Goal: Information Seeking & Learning: Learn about a topic

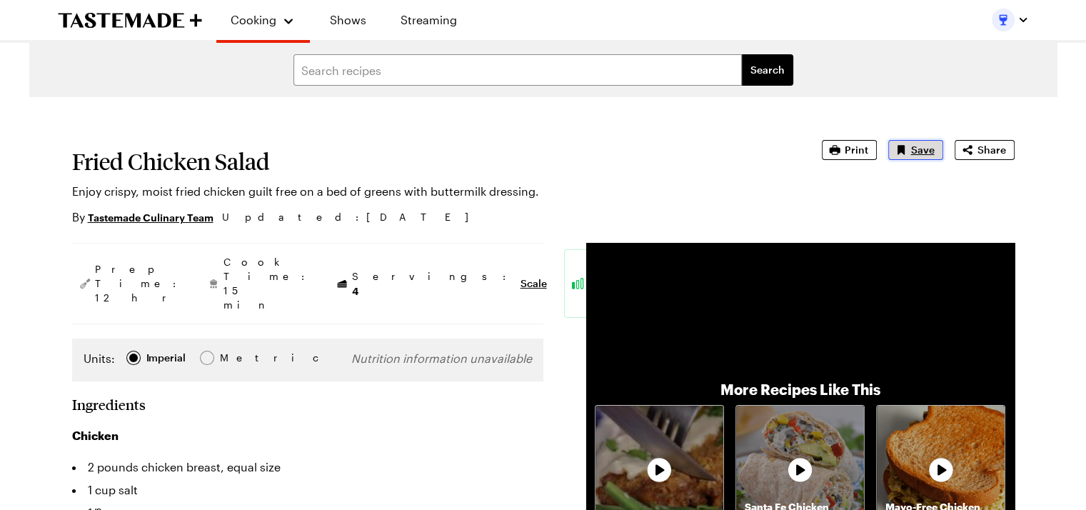
click at [912, 152] on span "Save" at bounding box center [923, 150] width 24 height 14
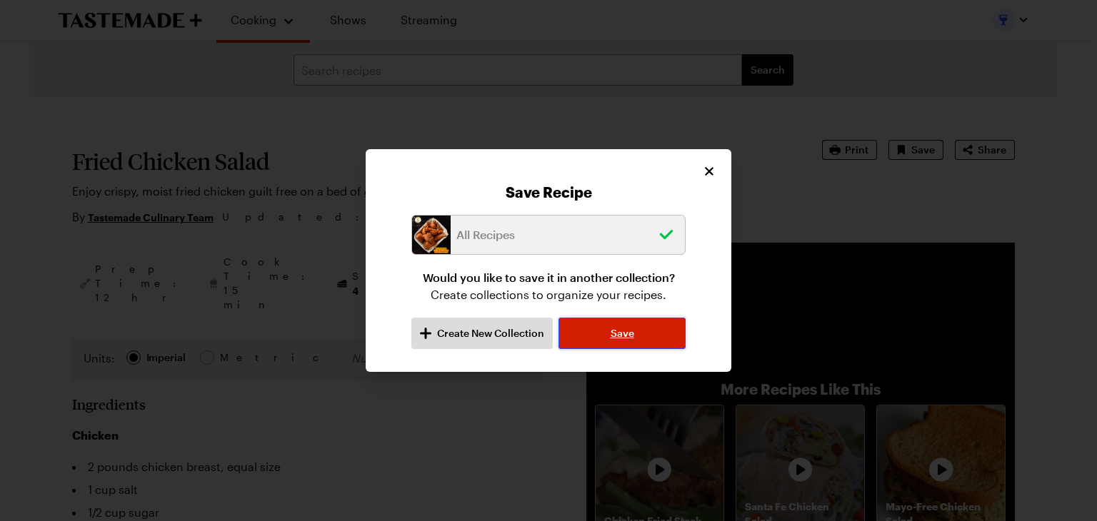
click at [620, 341] on button "Save" at bounding box center [621, 333] width 127 height 31
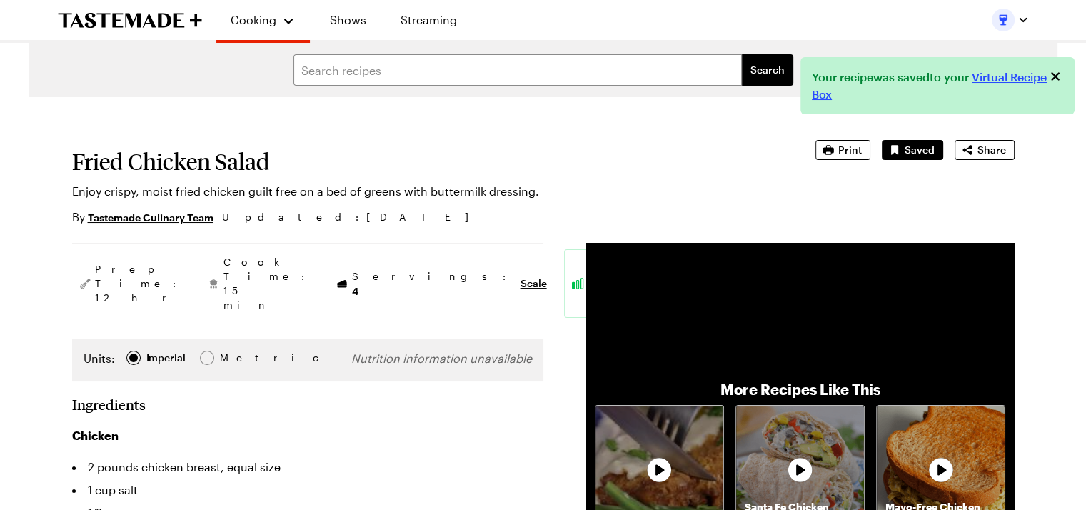
type textarea "x"
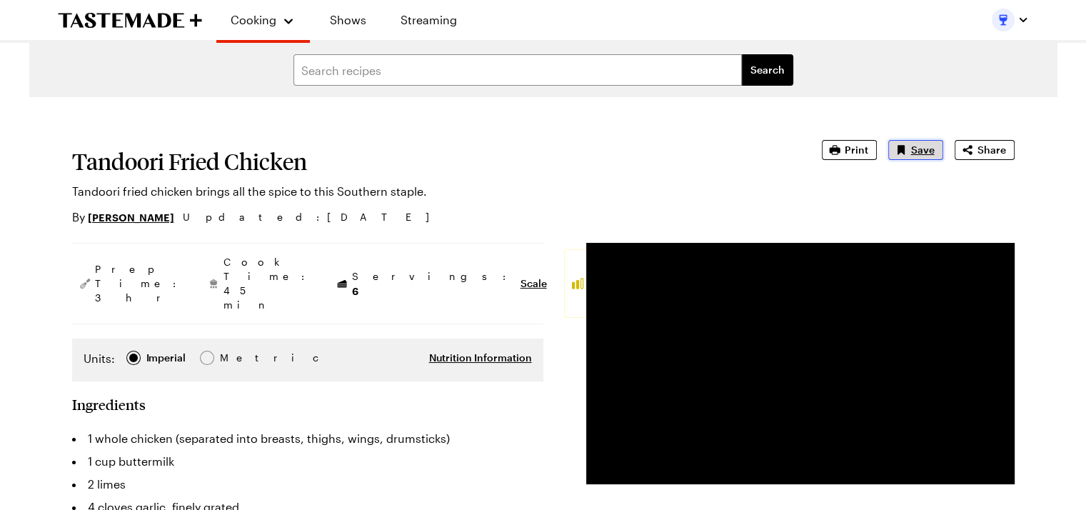
click at [917, 149] on span "Save" at bounding box center [923, 150] width 24 height 14
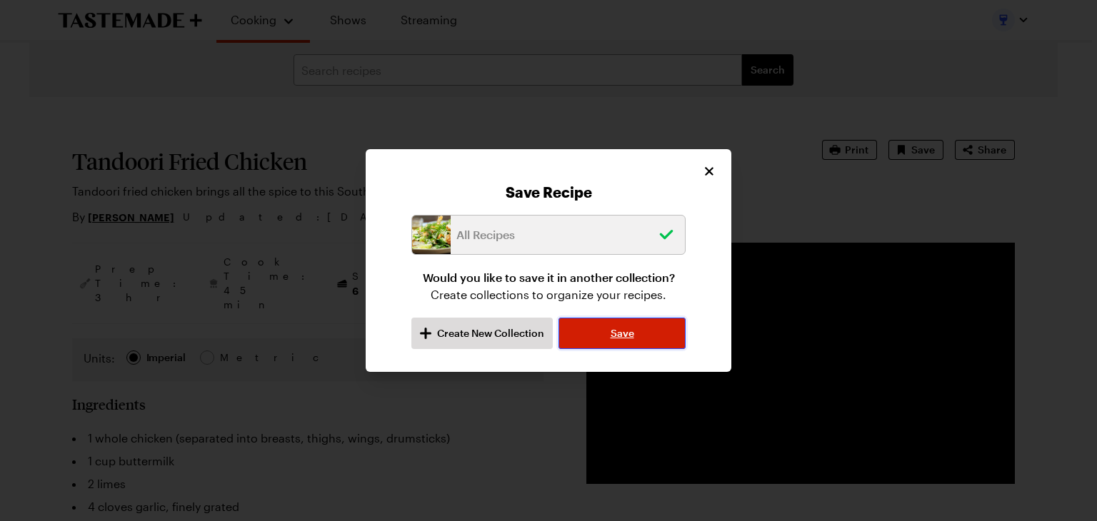
click at [631, 328] on span "Save" at bounding box center [623, 333] width 24 height 14
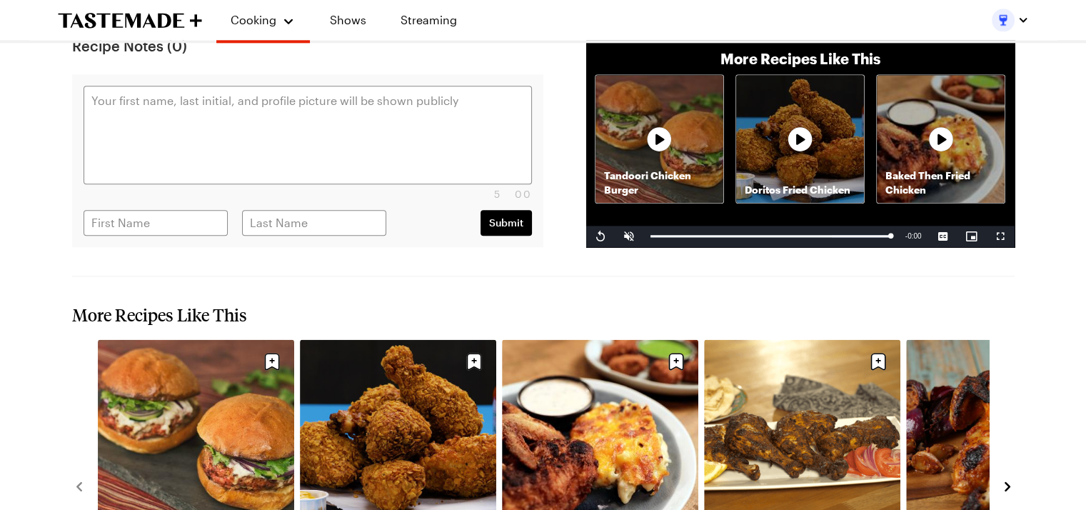
scroll to position [1857, 0]
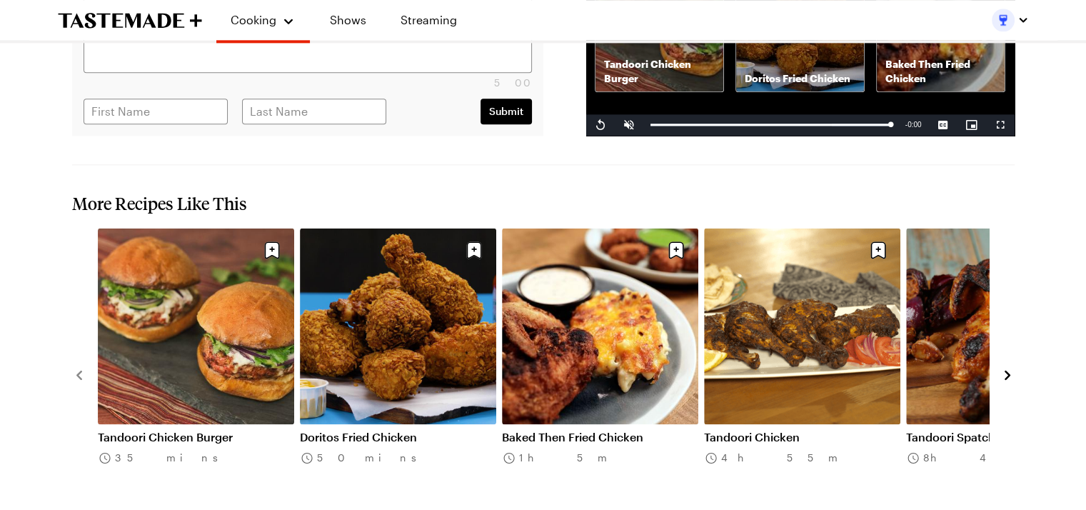
click at [1004, 368] on icon "navigate to next item" at bounding box center [1007, 375] width 14 height 14
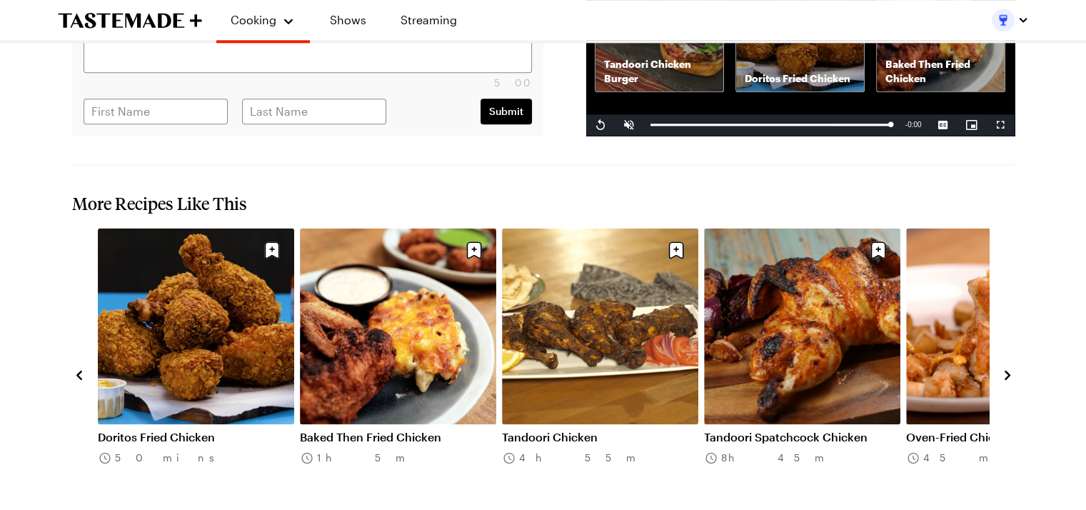
click at [1004, 368] on icon "navigate to next item" at bounding box center [1007, 375] width 14 height 14
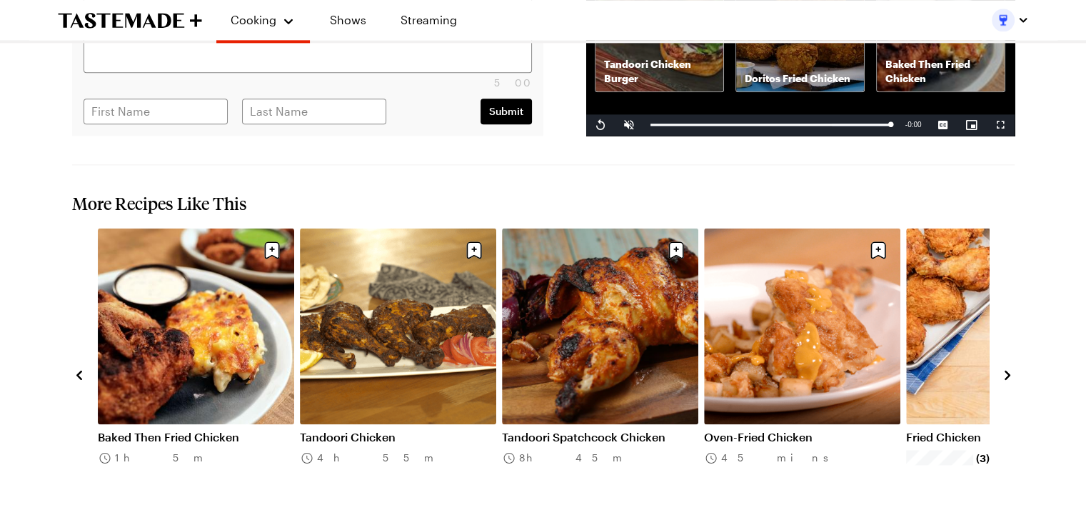
click at [1010, 368] on icon "navigate to next item" at bounding box center [1007, 375] width 14 height 14
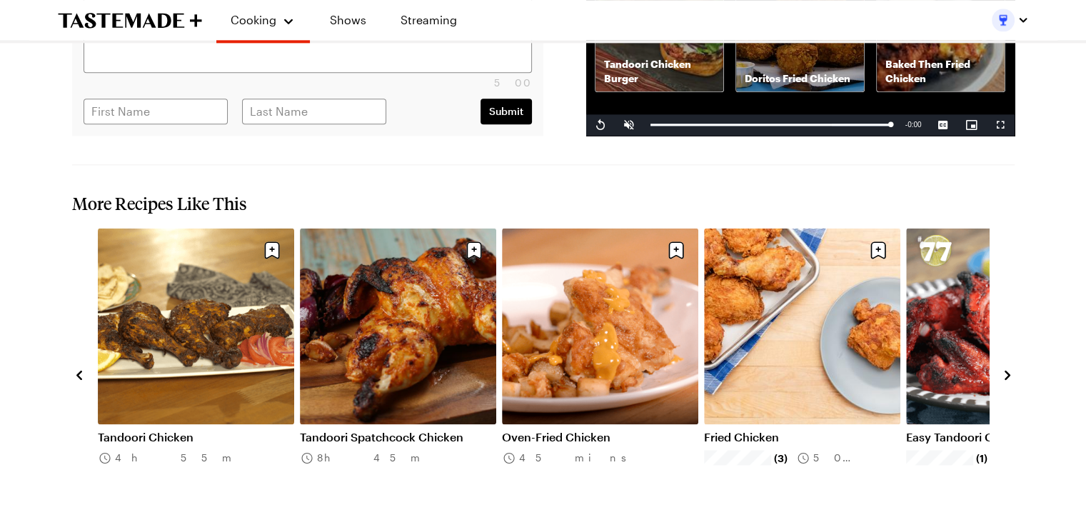
click at [1010, 368] on icon "navigate to next item" at bounding box center [1007, 375] width 14 height 14
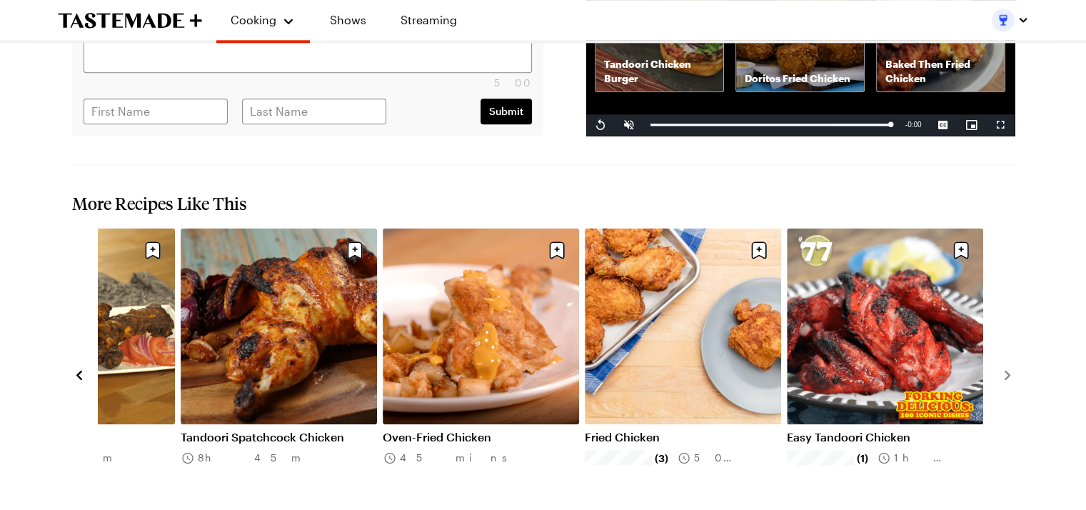
click at [72, 368] on icon "navigate to previous item" at bounding box center [79, 375] width 14 height 14
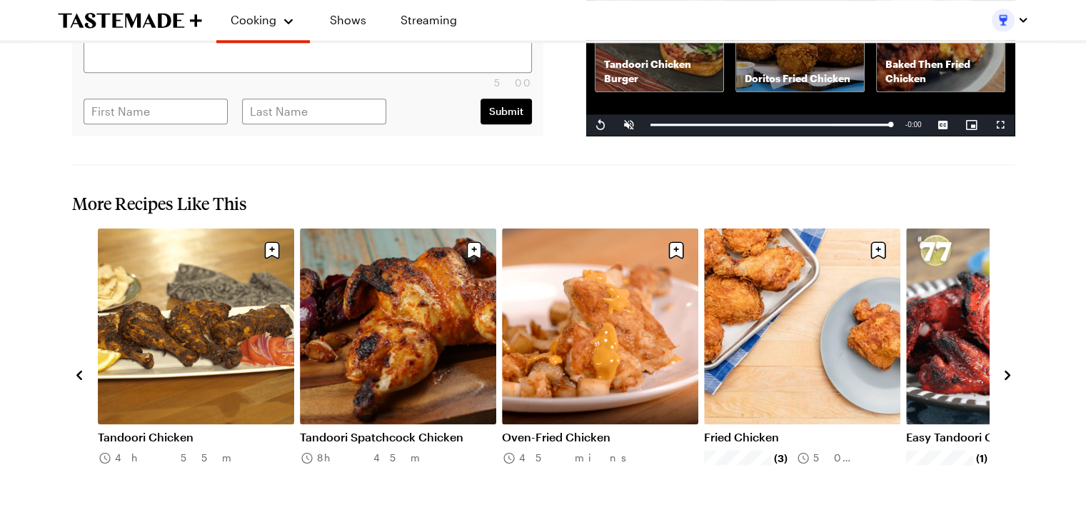
click at [74, 368] on icon "navigate to previous item" at bounding box center [79, 375] width 14 height 14
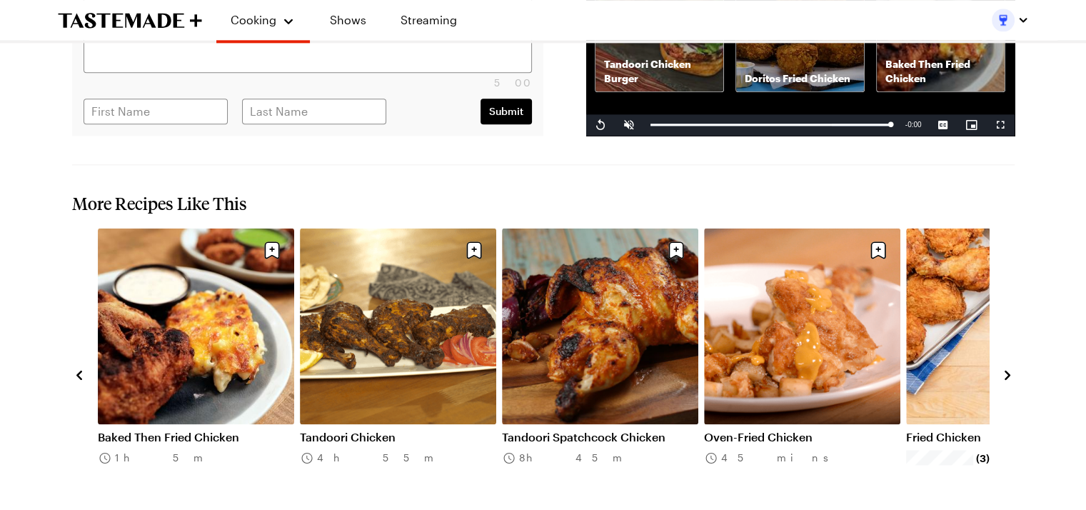
click at [76, 368] on icon "navigate to previous item" at bounding box center [79, 375] width 14 height 14
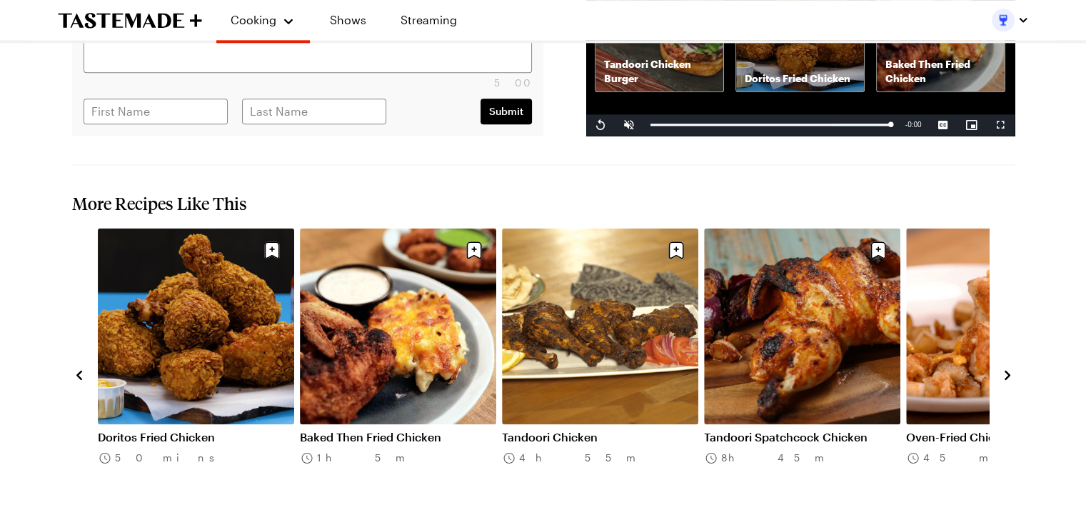
click at [76, 368] on icon "navigate to previous item" at bounding box center [79, 375] width 14 height 14
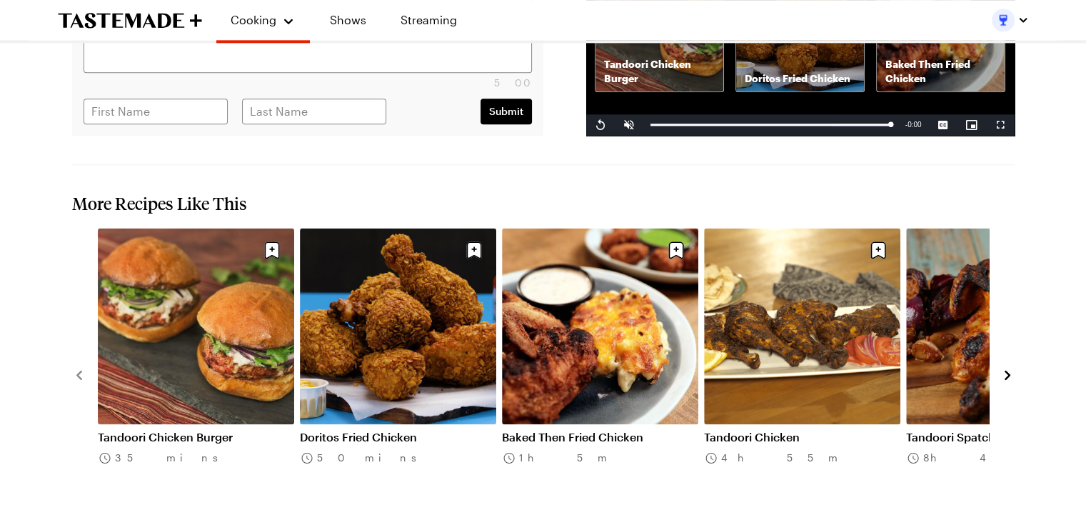
click at [546, 430] on link "Baked Then Fried Chicken" at bounding box center [600, 437] width 196 height 14
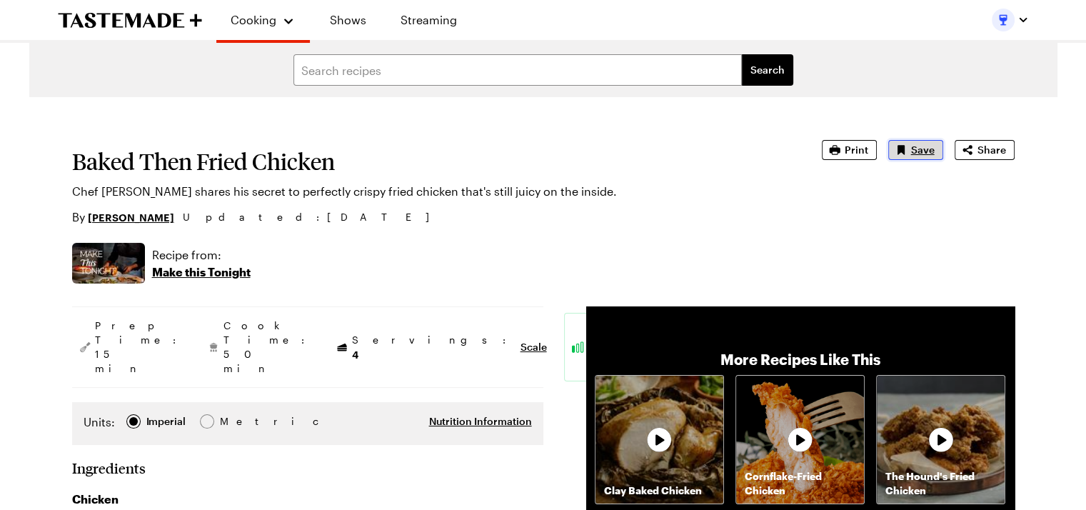
click at [917, 152] on span "Save" at bounding box center [923, 150] width 24 height 14
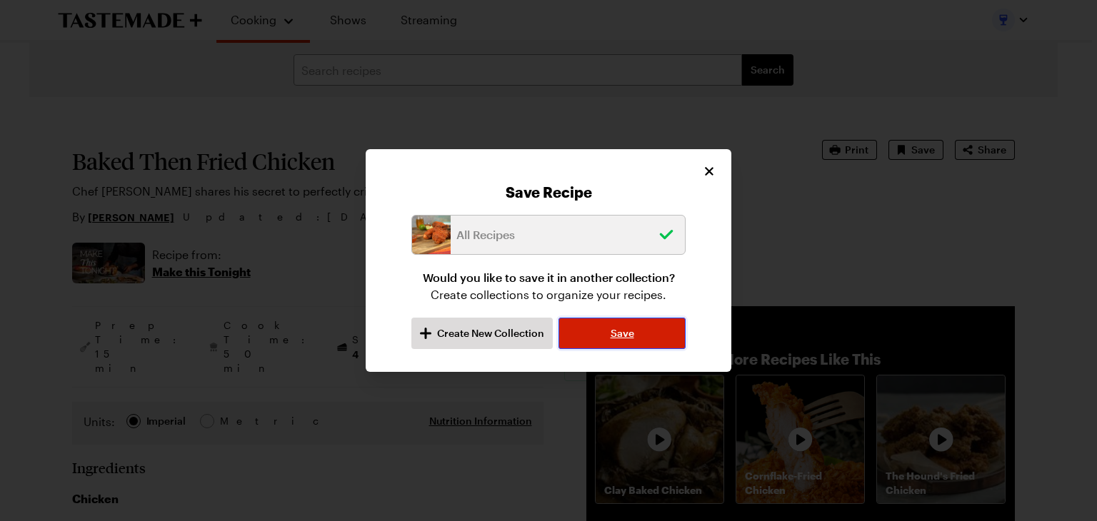
click at [626, 324] on button "Save" at bounding box center [621, 333] width 127 height 31
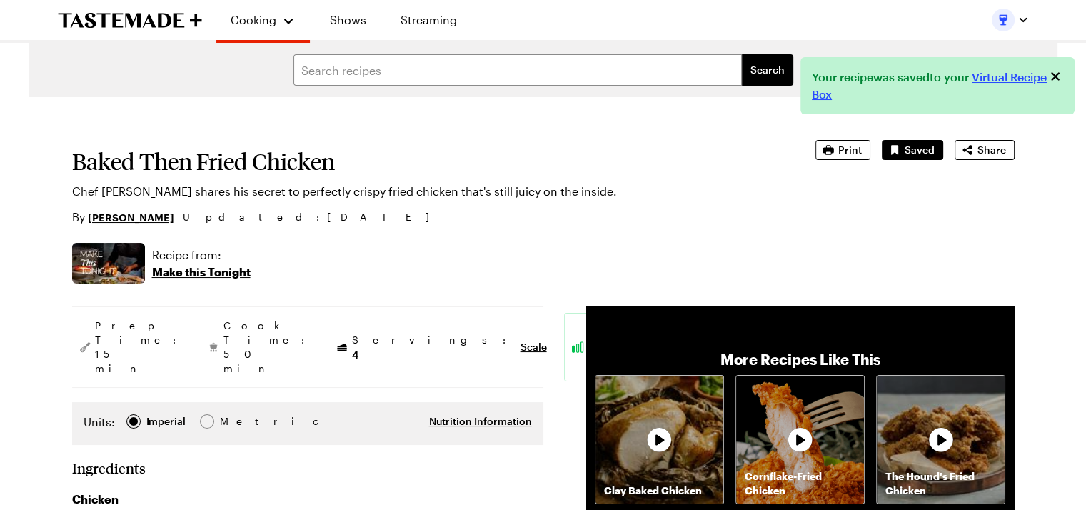
type textarea "x"
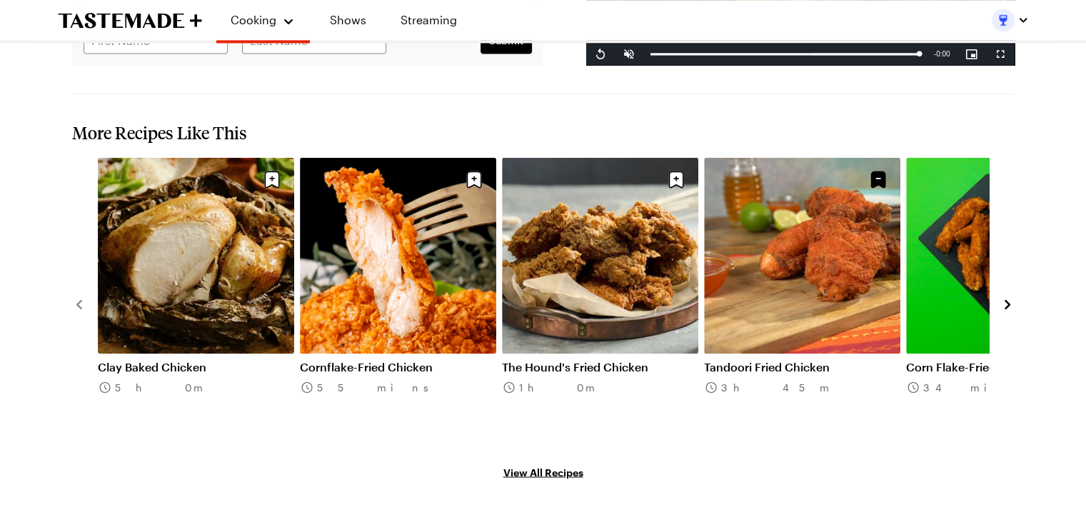
scroll to position [2355, 0]
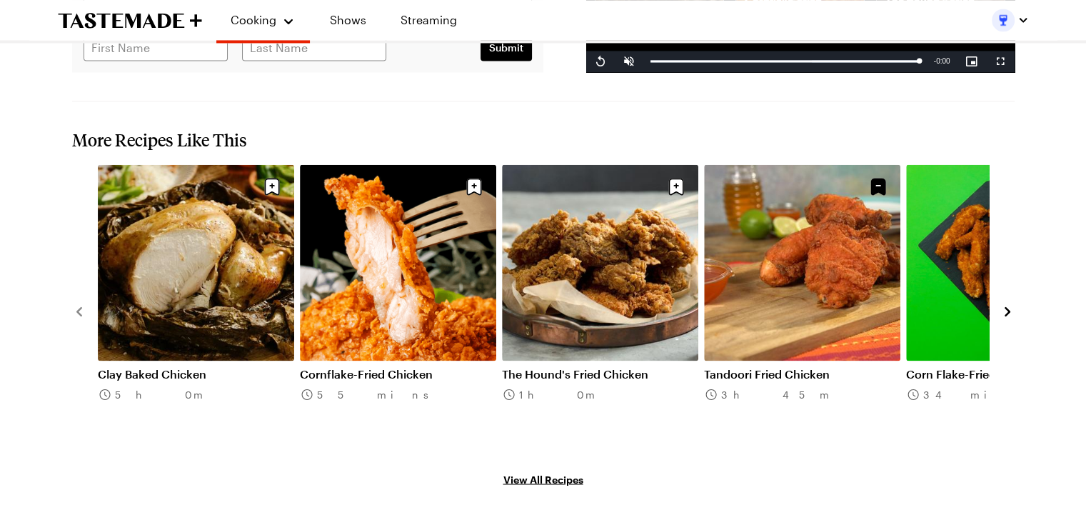
click at [1009, 304] on icon "navigate to next item" at bounding box center [1007, 311] width 14 height 14
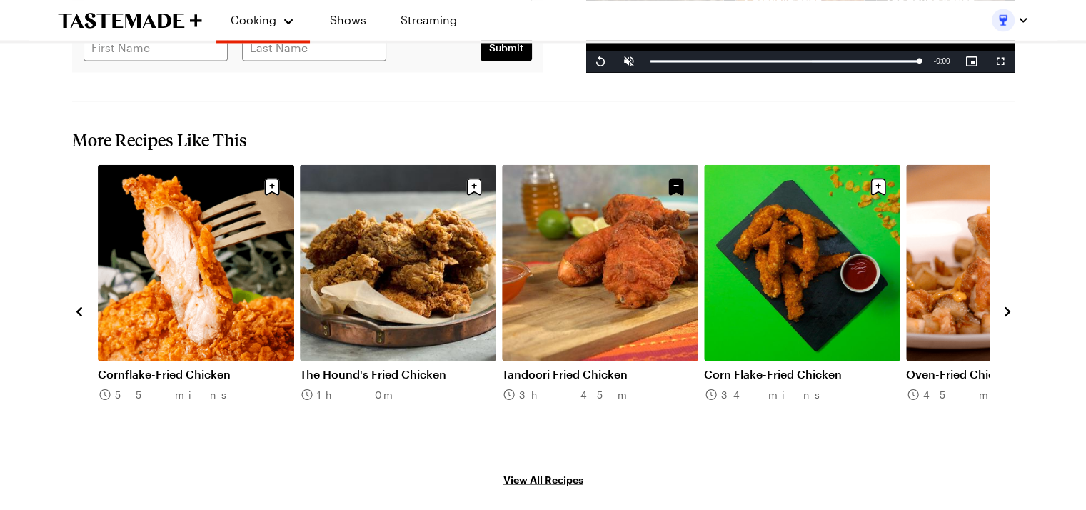
click at [1009, 304] on icon "navigate to next item" at bounding box center [1007, 311] width 14 height 14
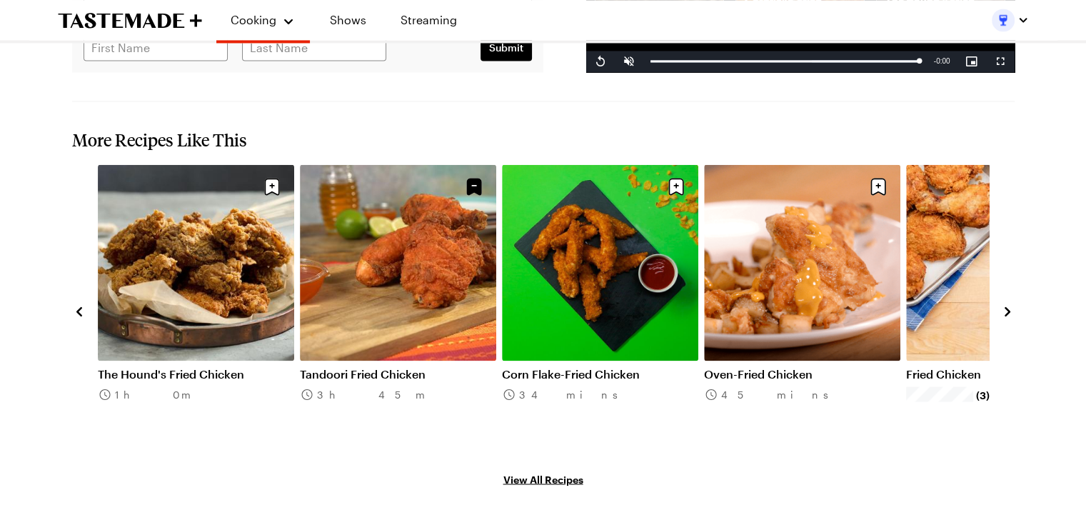
click at [1009, 304] on icon "navigate to next item" at bounding box center [1007, 311] width 14 height 14
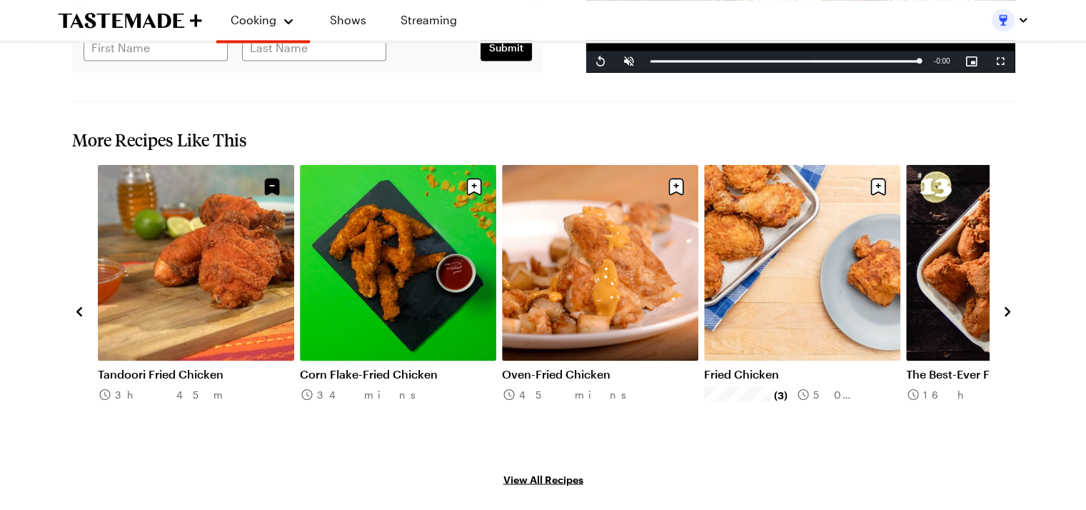
click at [1009, 304] on icon "navigate to next item" at bounding box center [1007, 311] width 14 height 14
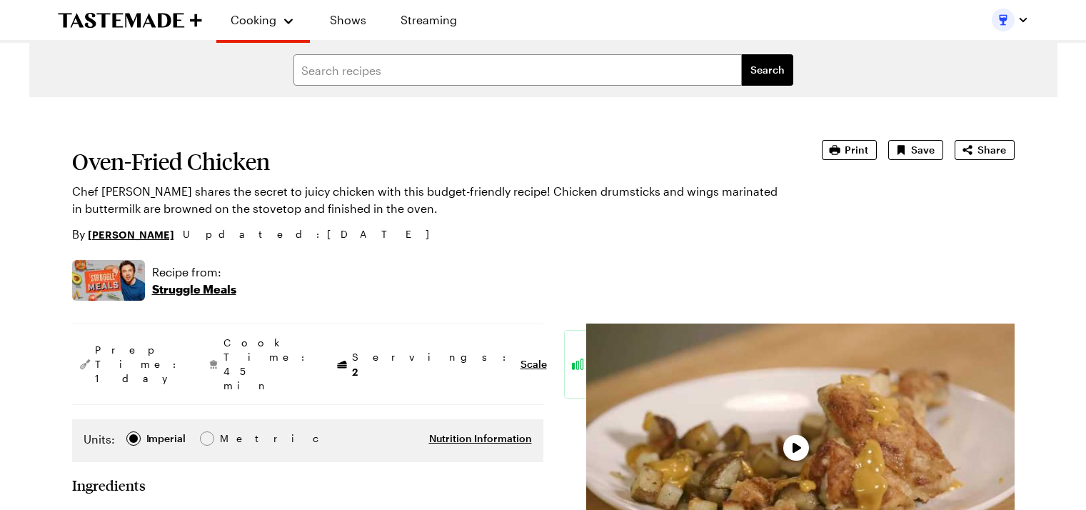
type textarea "x"
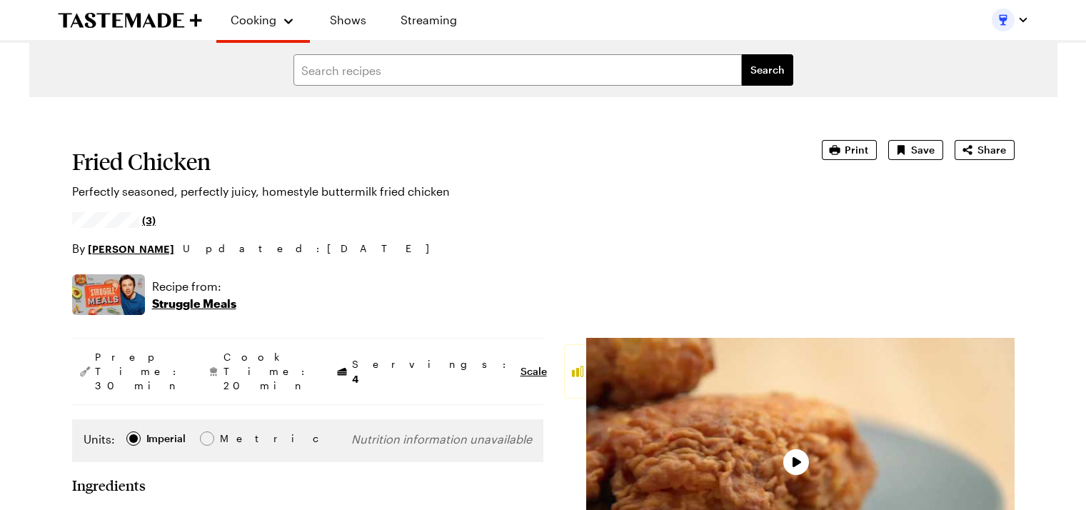
type textarea "x"
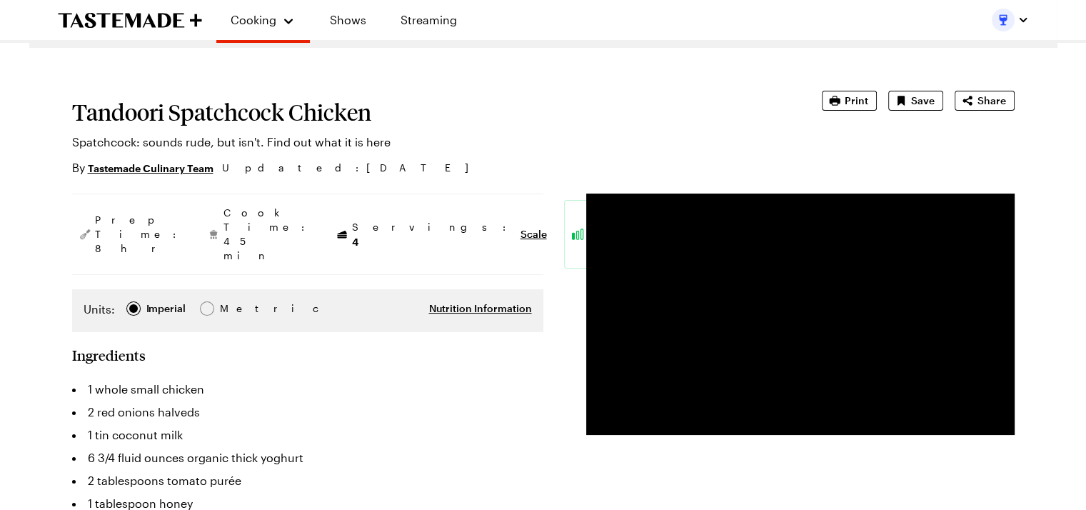
scroll to position [71, 0]
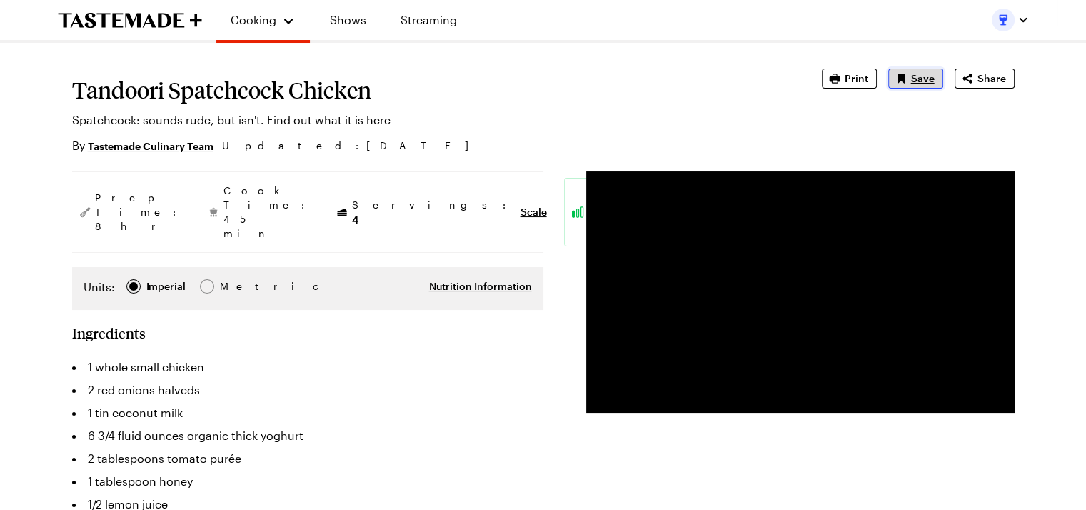
click at [908, 84] on icon "Save recipe" at bounding box center [901, 78] width 14 height 14
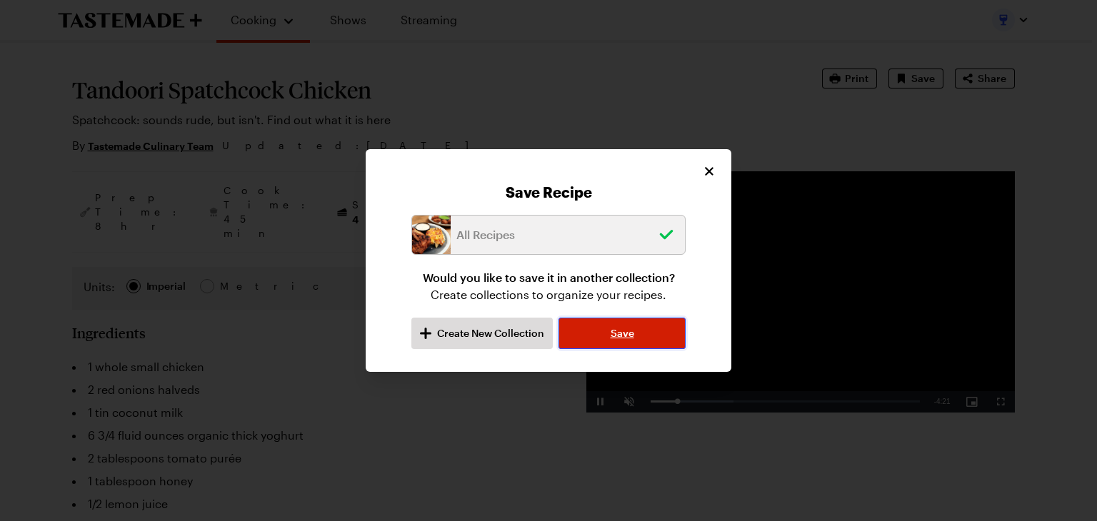
click at [621, 339] on span "Save" at bounding box center [623, 333] width 24 height 14
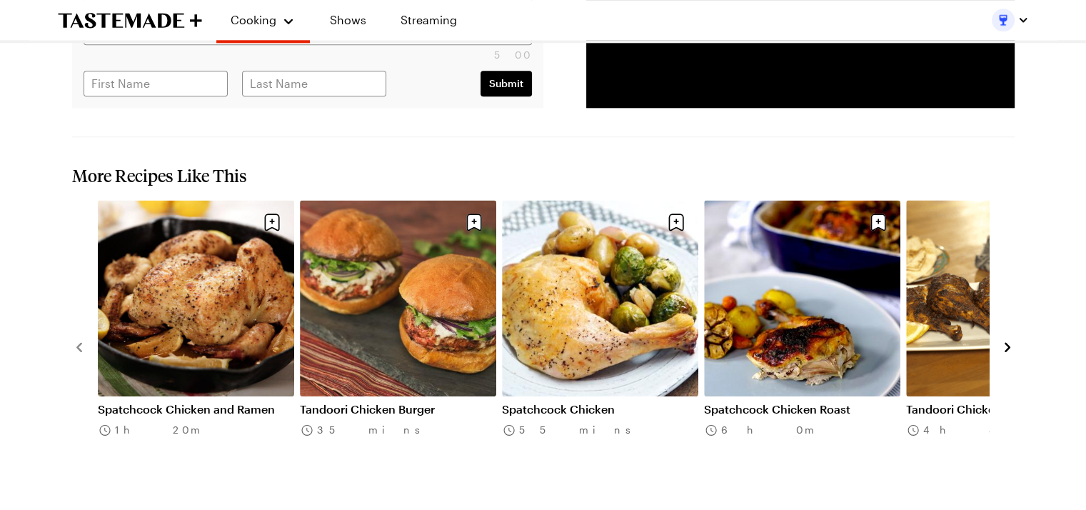
scroll to position [1642, 0]
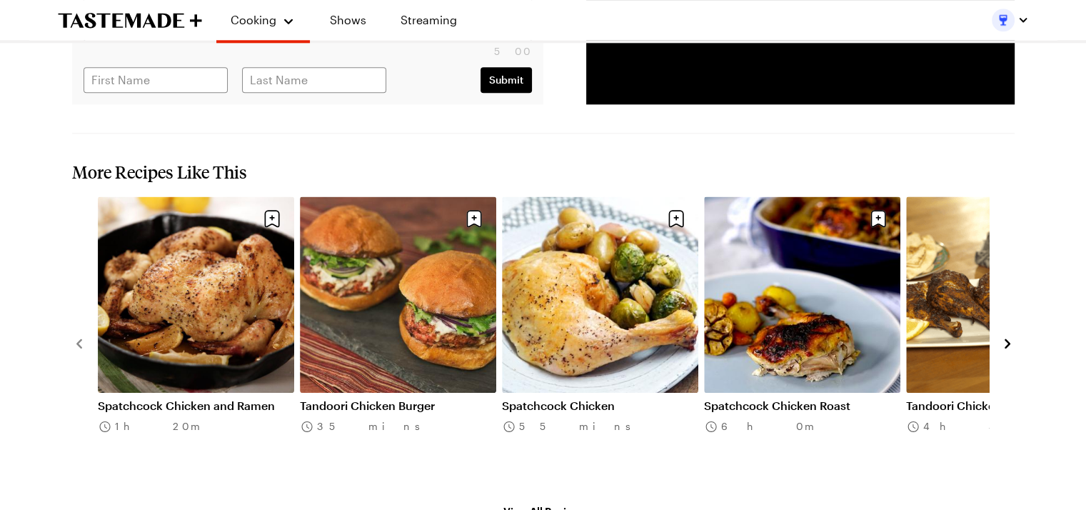
click at [1000, 336] on icon "navigate to next item" at bounding box center [1007, 343] width 14 height 14
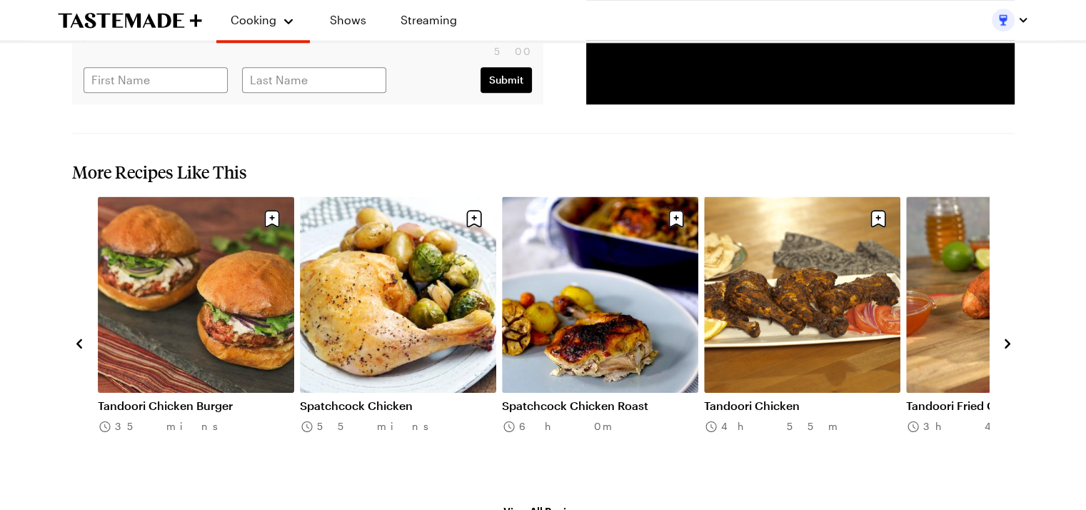
click at [1000, 336] on icon "navigate to next item" at bounding box center [1007, 343] width 14 height 14
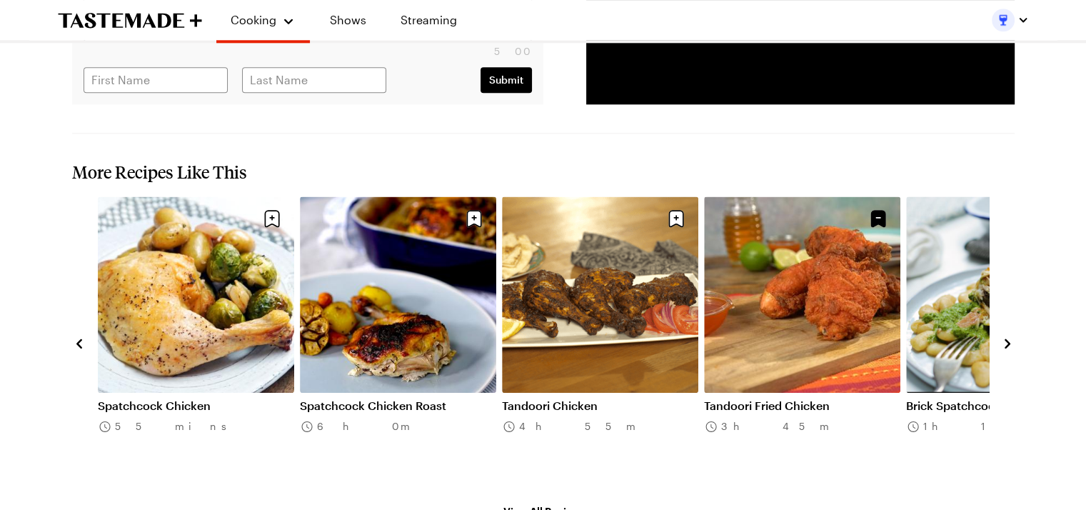
click at [1000, 336] on icon "navigate to next item" at bounding box center [1007, 343] width 14 height 14
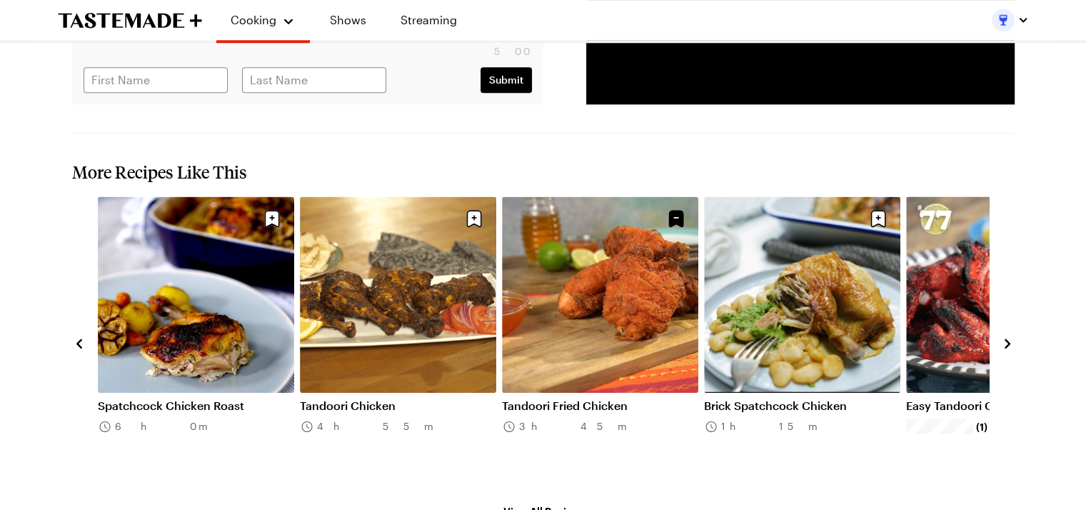
click at [1000, 336] on icon "navigate to next item" at bounding box center [1007, 343] width 14 height 14
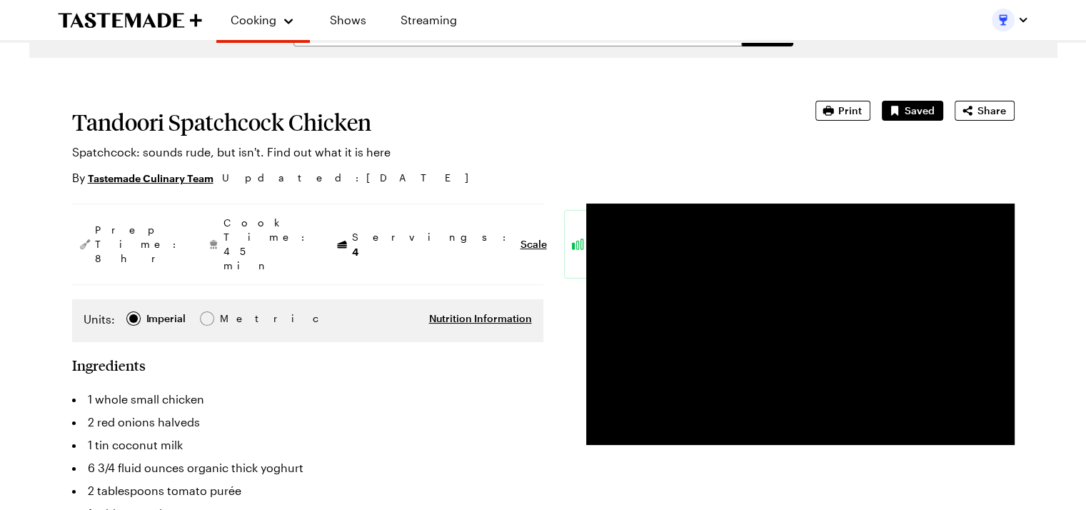
scroll to position [71, 0]
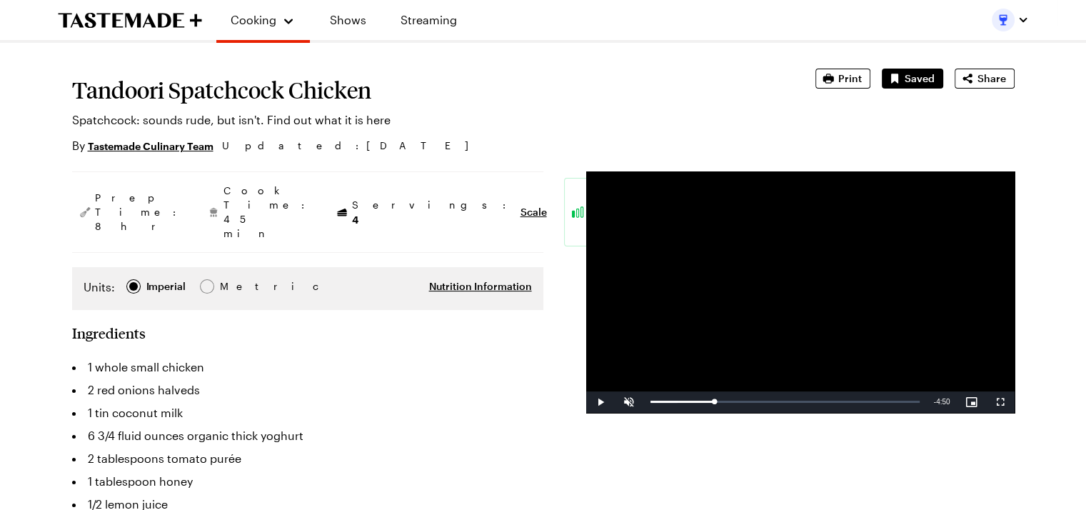
drag, startPoint x: 714, startPoint y: 406, endPoint x: 596, endPoint y: 403, distance: 118.6
click at [596, 403] on div "Play Unmute Current Time 1:09 / Duration 4:50 Loaded : 10.31% 0:00 0:00 Stream …" at bounding box center [800, 401] width 428 height 21
drag, startPoint x: 691, startPoint y: 403, endPoint x: 597, endPoint y: 401, distance: 93.6
click at [597, 401] on div "Play Unmute 100% Current Time 0:00 / Duration 4:50 Loaded : 12.37% 0:00 0:00 St…" at bounding box center [800, 401] width 428 height 21
drag, startPoint x: 691, startPoint y: 403, endPoint x: 641, endPoint y: 401, distance: 49.4
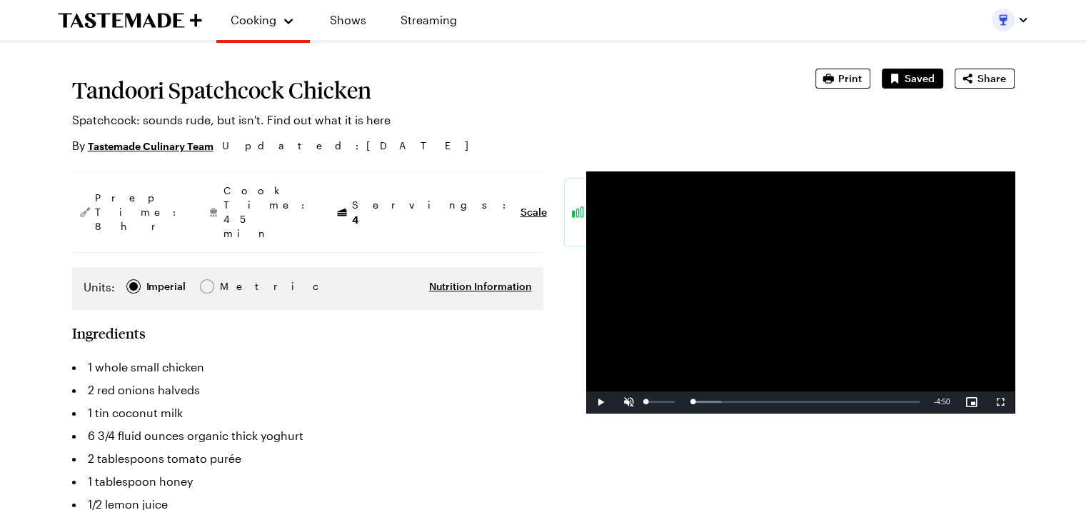
click at [641, 401] on div "Play Unmute 0% Current Time 0:00 / Duration 4:50 Loaded : 12.37% 0:24 0:00 Stre…" at bounding box center [800, 401] width 428 height 21
drag, startPoint x: 688, startPoint y: 406, endPoint x: 622, endPoint y: 405, distance: 65.7
click at [622, 405] on div "Play Mute 67% Current Time 0:00 / Duration 4:50 Loaded : 12.37% 0:15 0:00 Strea…" at bounding box center [800, 401] width 428 height 21
click at [646, 403] on div "2%" at bounding box center [661, 401] width 36 height 21
click at [646, 399] on div "0%" at bounding box center [661, 401] width 36 height 21
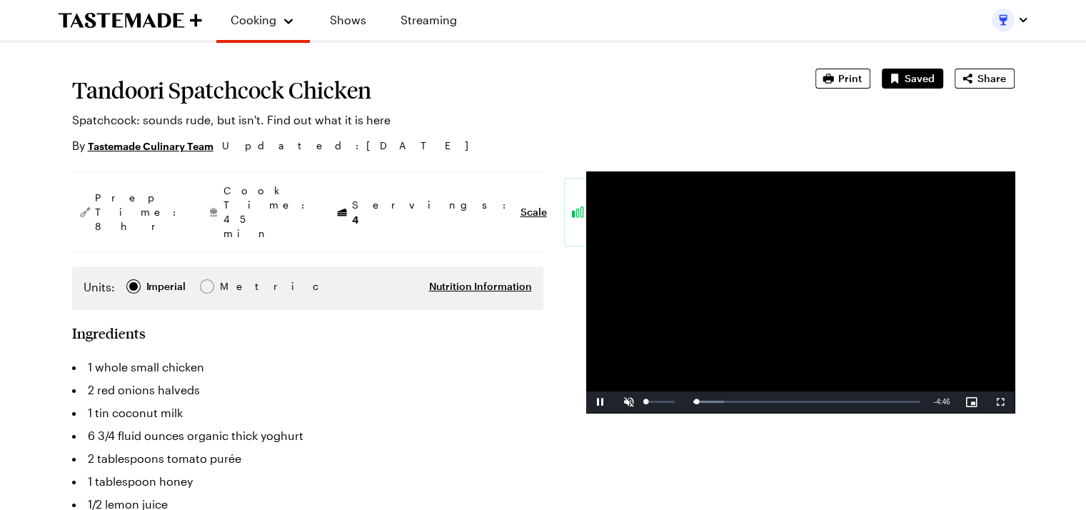
drag, startPoint x: 658, startPoint y: 399, endPoint x: 625, endPoint y: 399, distance: 32.8
click at [625, 399] on div "Unmute 0%" at bounding box center [650, 401] width 71 height 21
click at [603, 402] on span "Video Player" at bounding box center [600, 402] width 29 height 0
drag, startPoint x: 652, startPoint y: 404, endPoint x: 624, endPoint y: 406, distance: 27.9
click at [624, 406] on div "Play Unmute 0% Current Time 0:00 / Duration 4:50 Loaded : 14.43% 0:02 0:00 Stre…" at bounding box center [800, 401] width 428 height 21
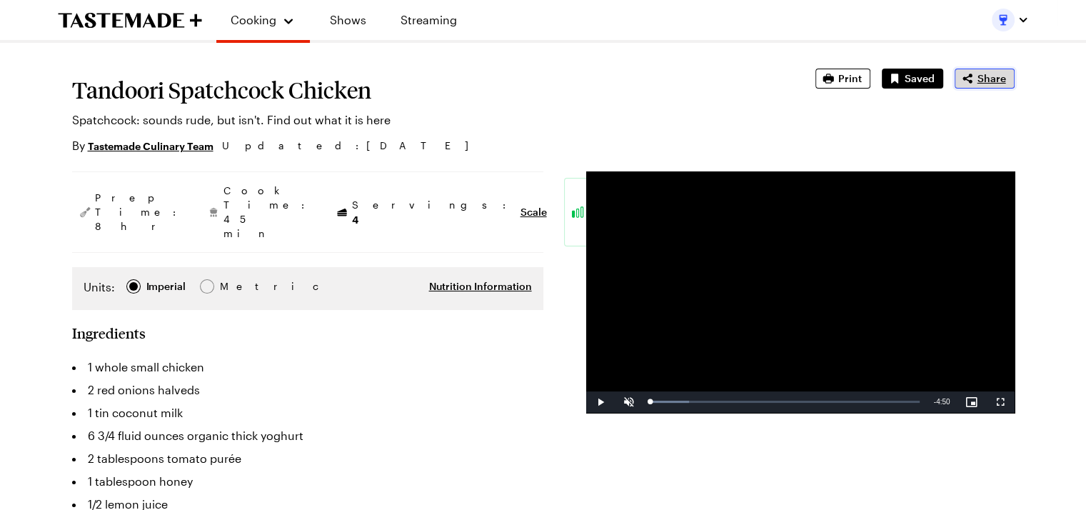
click at [965, 78] on icon "button" at bounding box center [967, 78] width 9 height 9
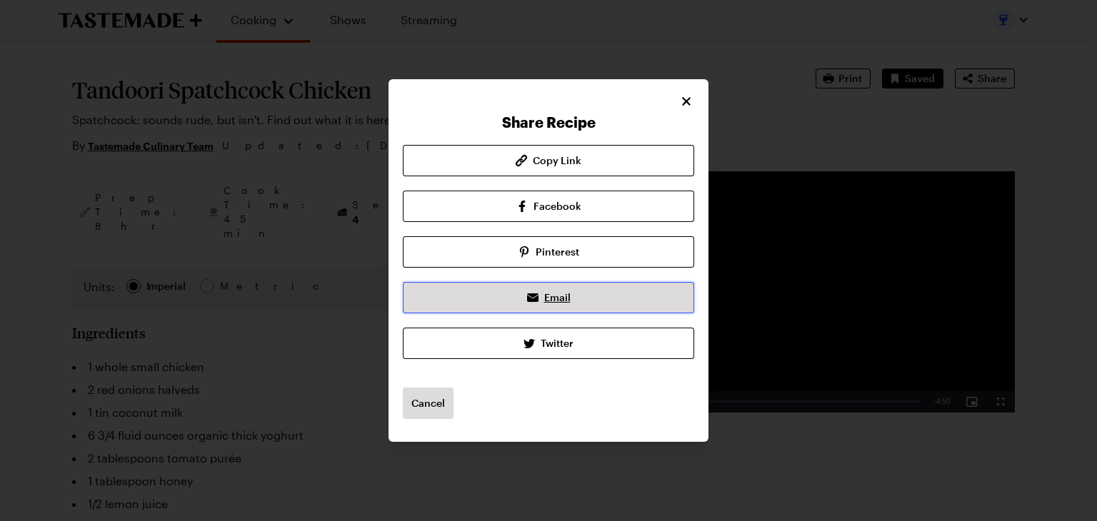
click at [526, 298] on icon at bounding box center [532, 297] width 17 height 17
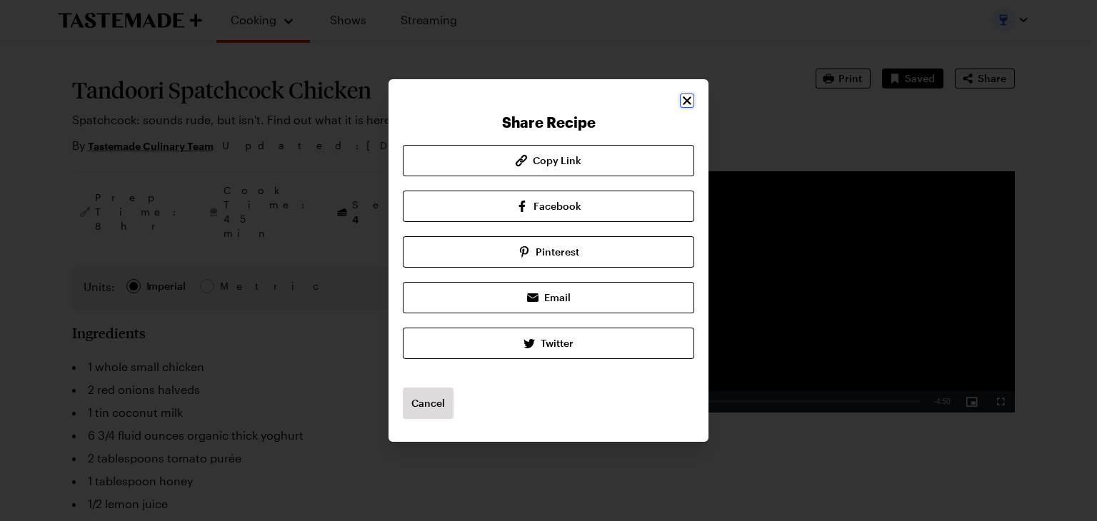
click at [688, 104] on icon "Close" at bounding box center [687, 100] width 9 height 9
type textarea "x"
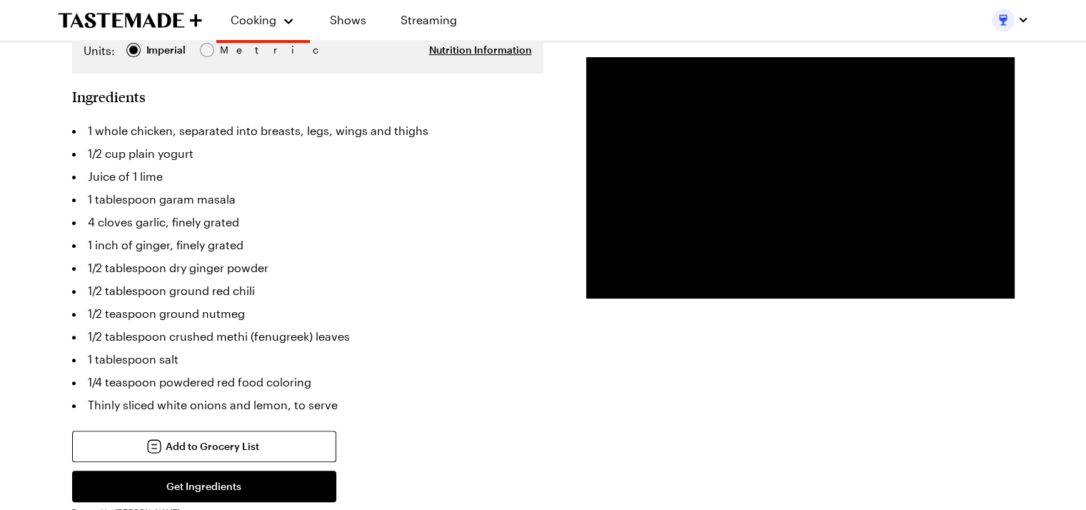
scroll to position [428, 0]
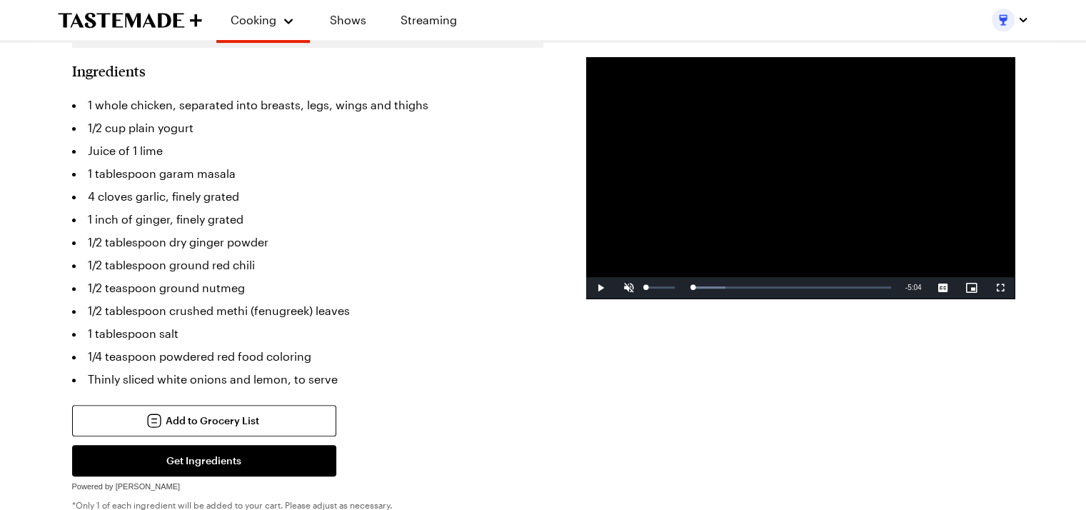
drag, startPoint x: 658, startPoint y: 289, endPoint x: 621, endPoint y: 289, distance: 37.1
click at [621, 289] on div "Play Unmute Current Time 0:00 / Duration 5:04 Loaded : 16.37% 0:00 0:00 Stream …" at bounding box center [800, 287] width 428 height 21
click at [867, 286] on div "Loaded : 17.63% 4:34 0:02" at bounding box center [771, 288] width 241 height 4
click at [598, 288] on span "Video Player" at bounding box center [600, 288] width 29 height 0
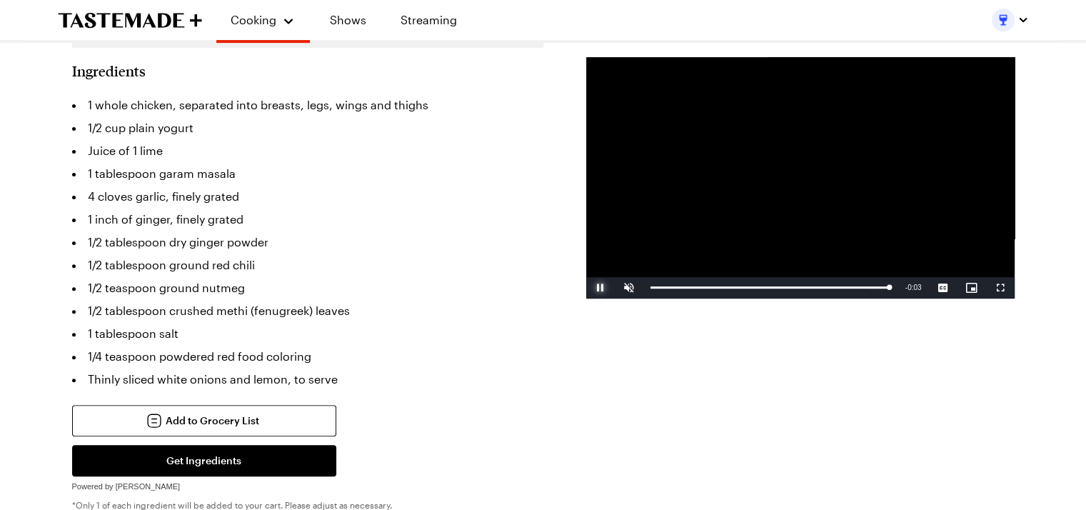
click at [598, 288] on span "Video Player" at bounding box center [600, 288] width 29 height 0
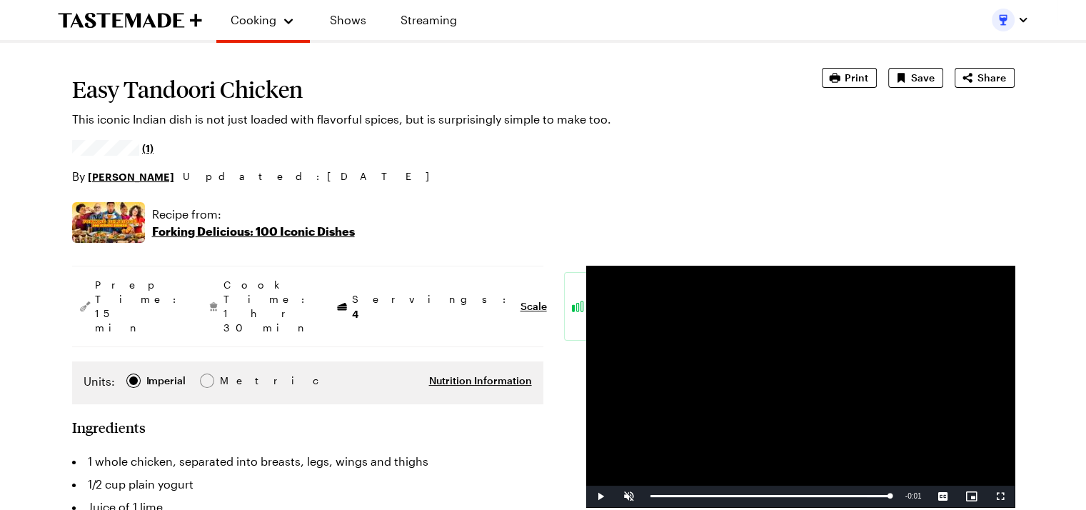
scroll to position [0, 0]
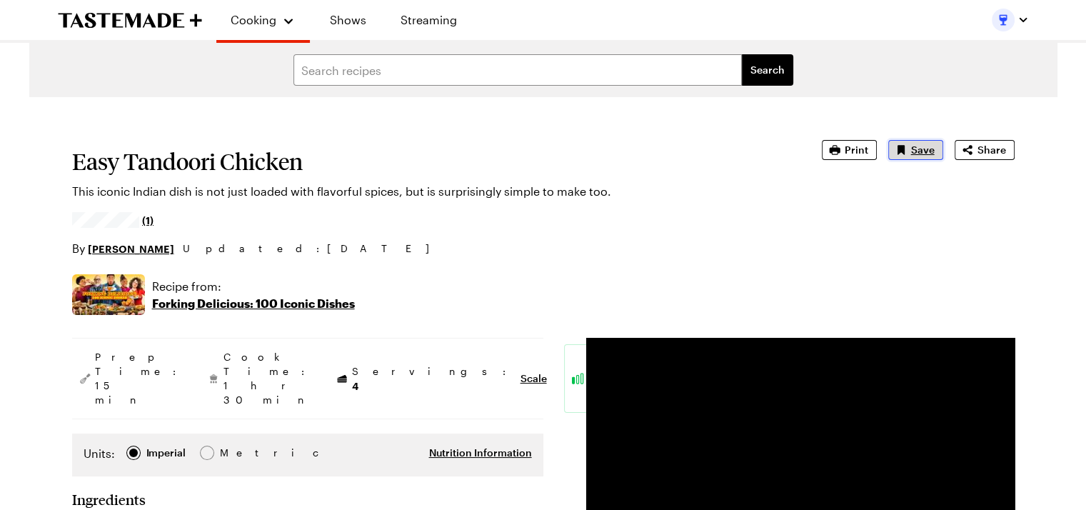
click at [903, 148] on icon "Save recipe" at bounding box center [900, 149] width 7 height 9
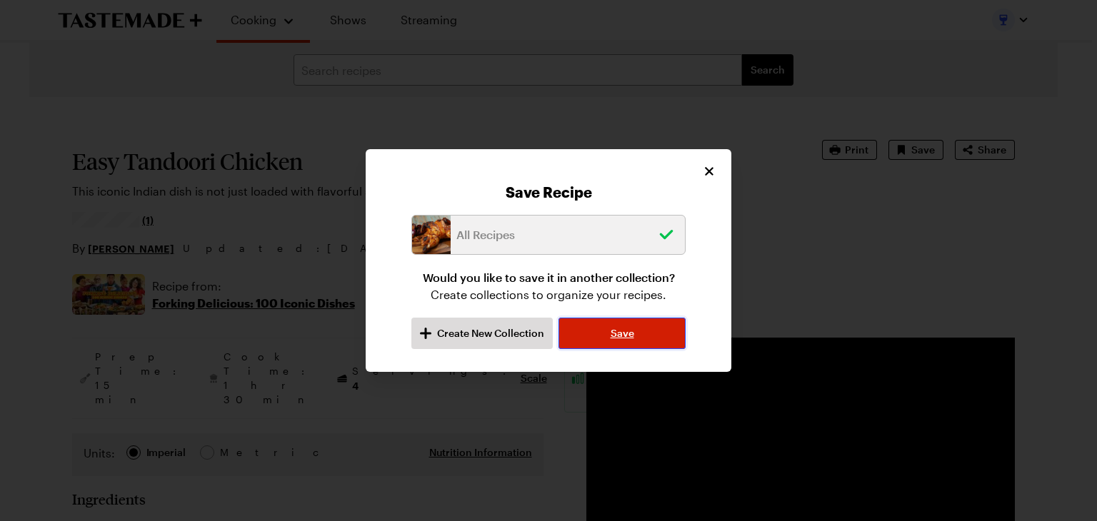
click at [611, 336] on span "Save" at bounding box center [623, 333] width 24 height 14
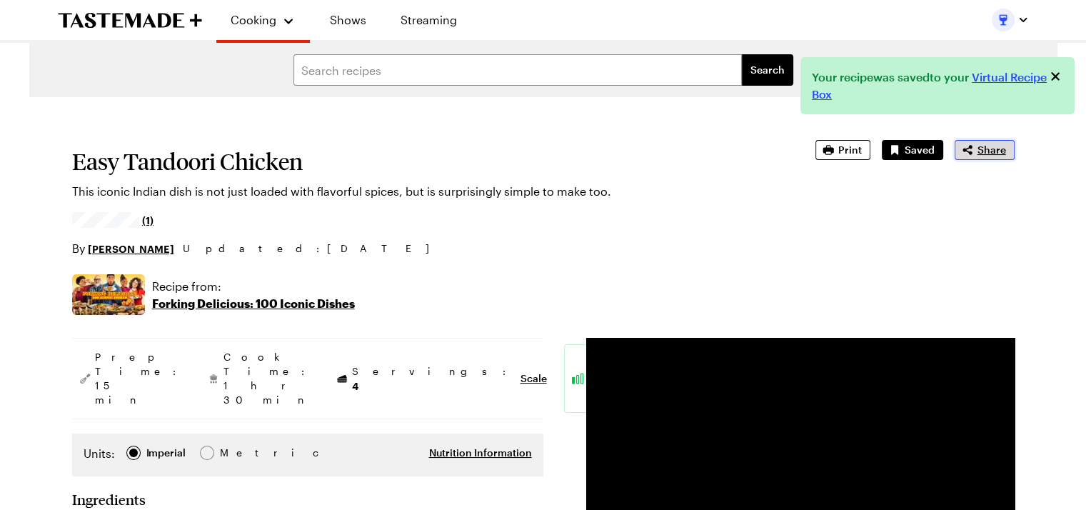
click at [985, 157] on button "Share" at bounding box center [985, 150] width 60 height 20
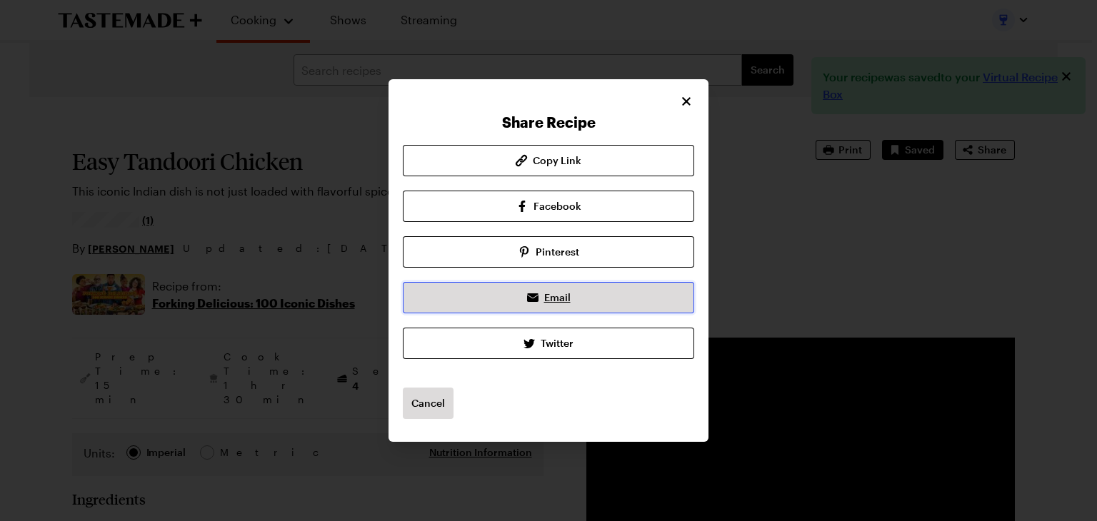
click at [556, 311] on link "Email" at bounding box center [548, 297] width 291 height 31
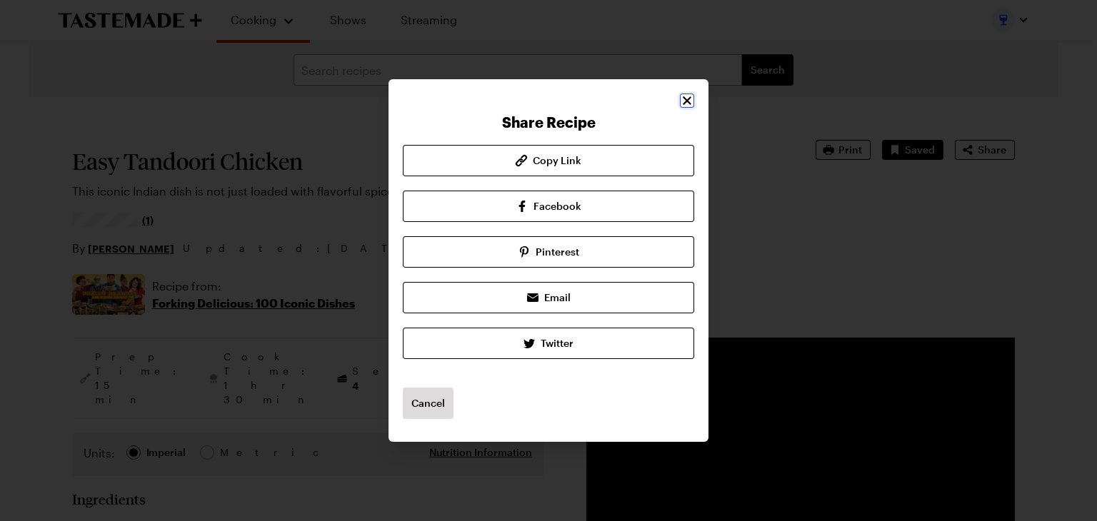
click at [686, 102] on icon "Close" at bounding box center [687, 101] width 14 height 14
type textarea "x"
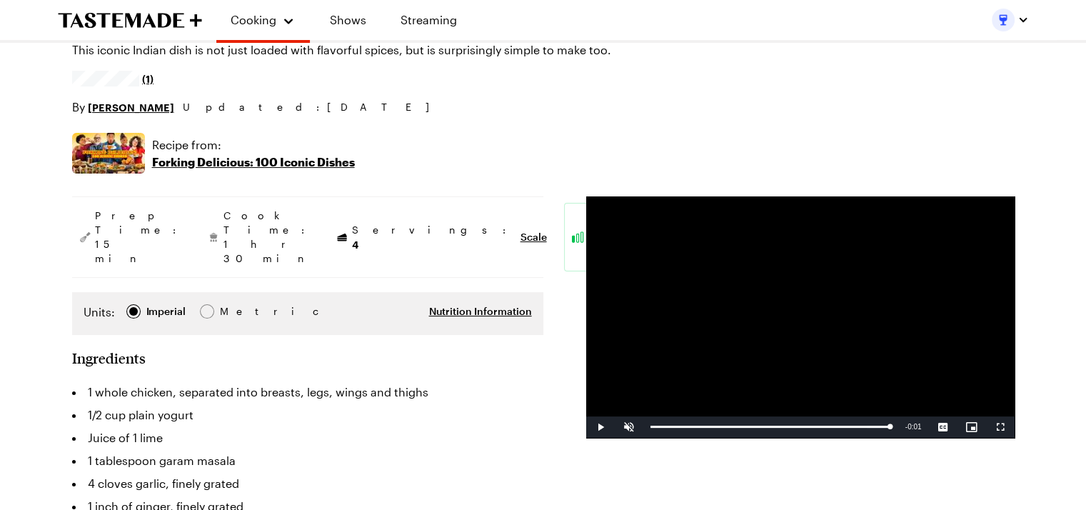
scroll to position [71, 0]
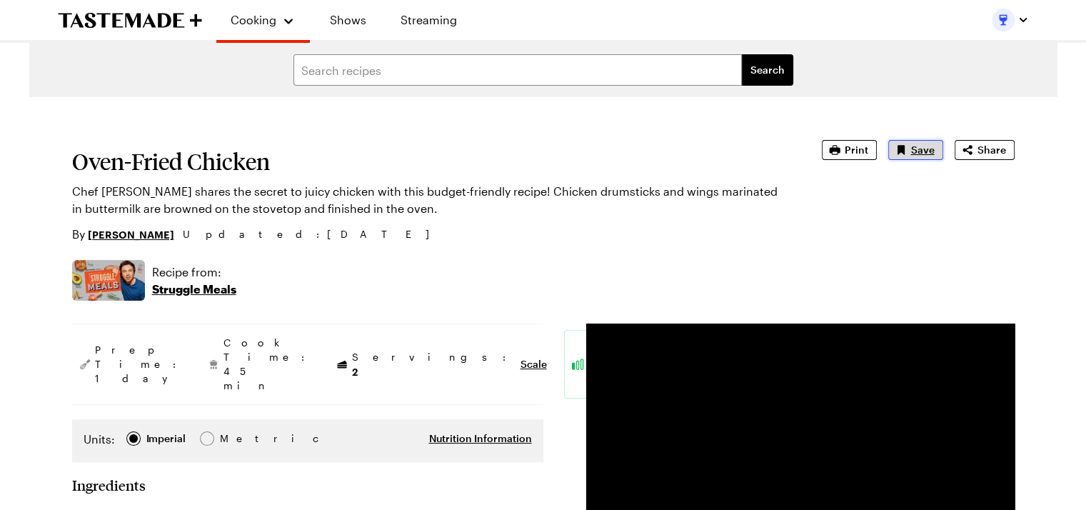
click at [912, 145] on span "Save" at bounding box center [923, 150] width 24 height 14
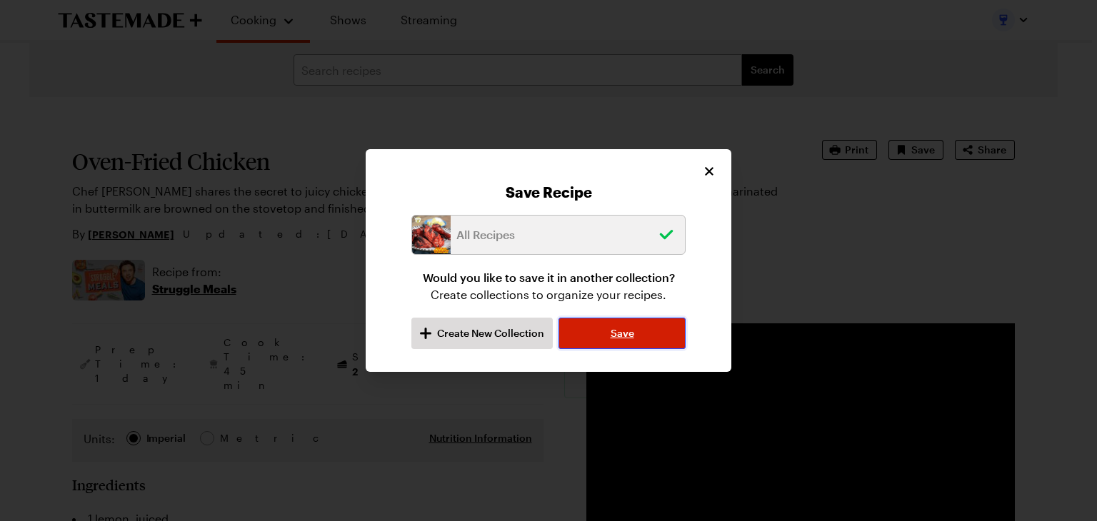
click at [631, 339] on span "Save" at bounding box center [623, 333] width 24 height 14
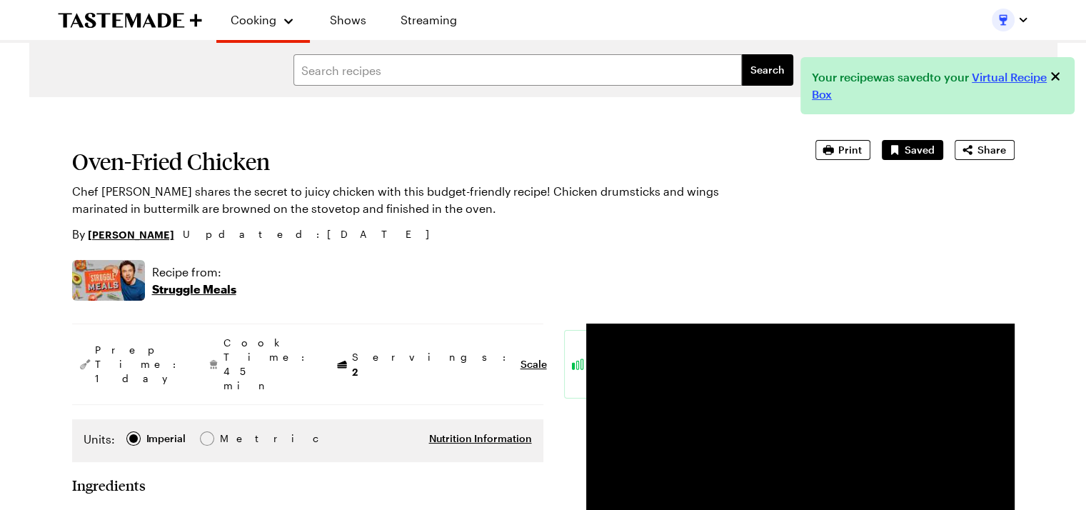
type textarea "x"
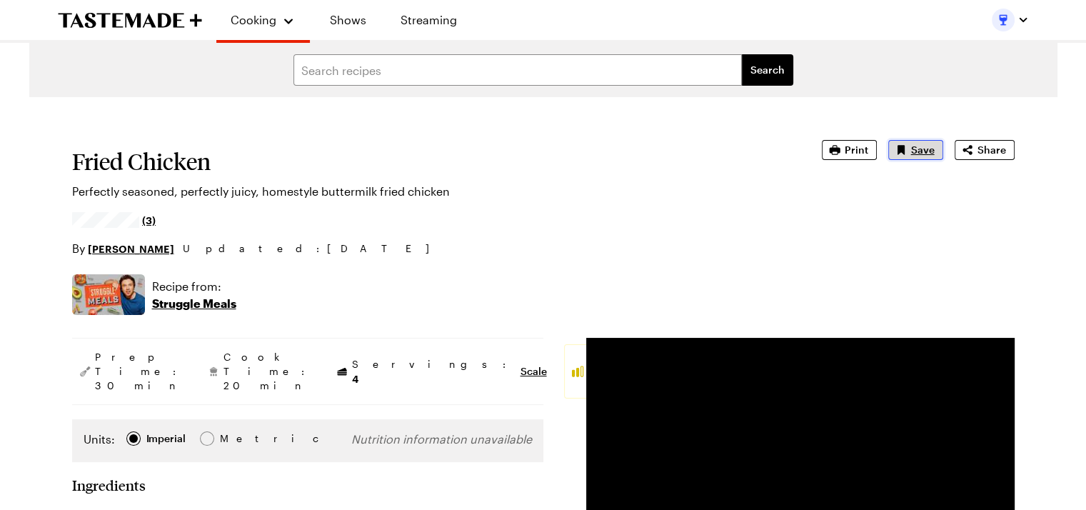
click at [918, 149] on span "Save" at bounding box center [923, 150] width 24 height 14
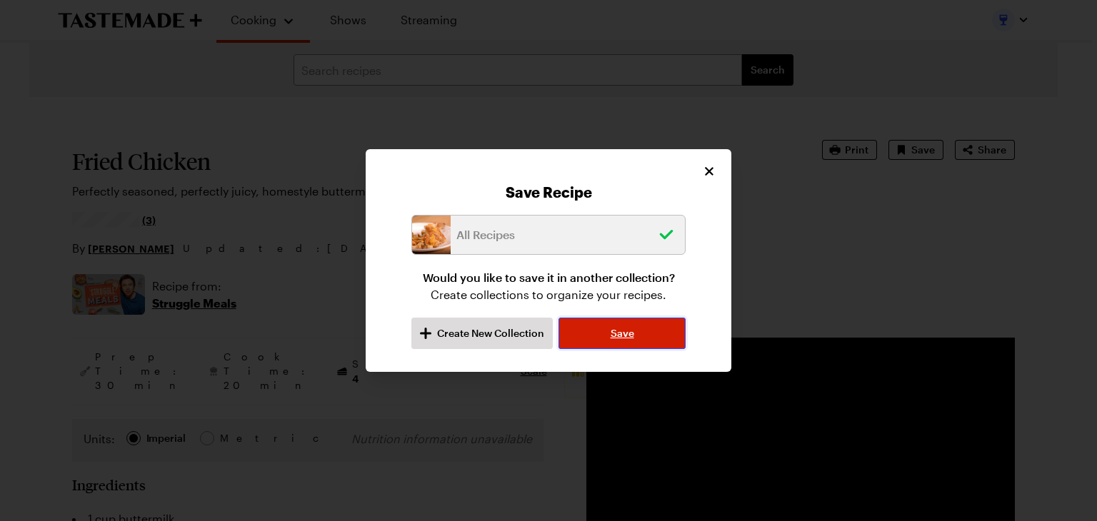
click at [619, 340] on span "Save" at bounding box center [623, 333] width 24 height 14
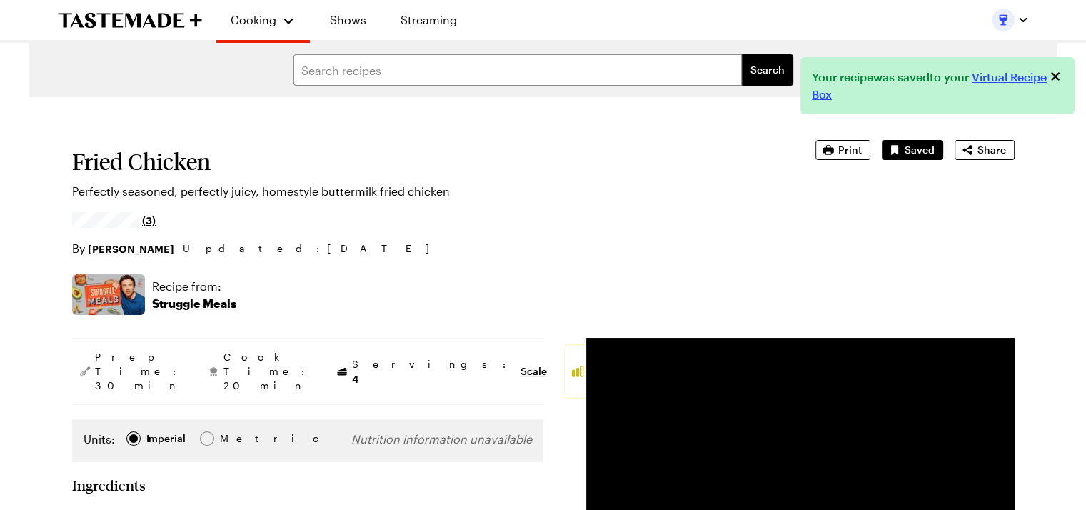
type textarea "x"
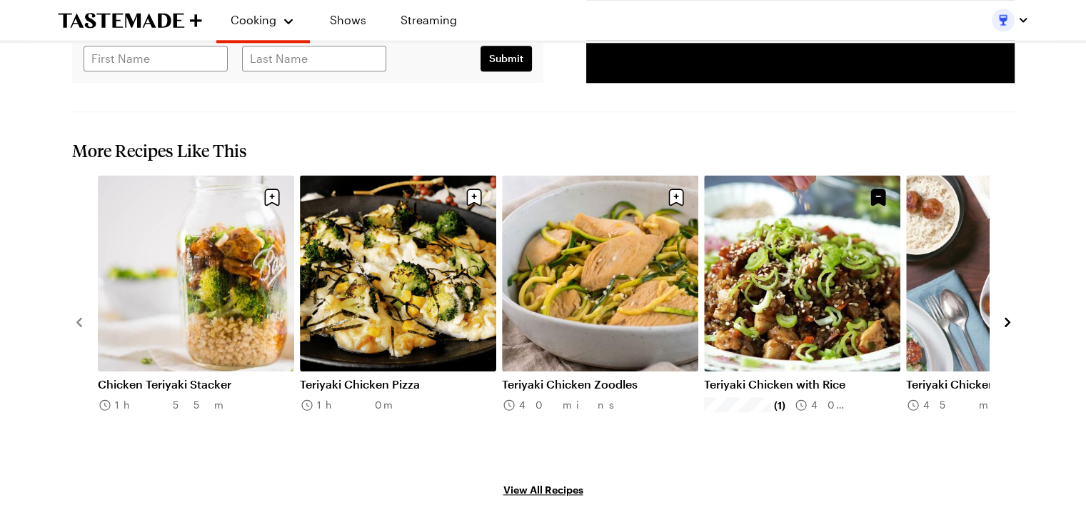
scroll to position [1571, 0]
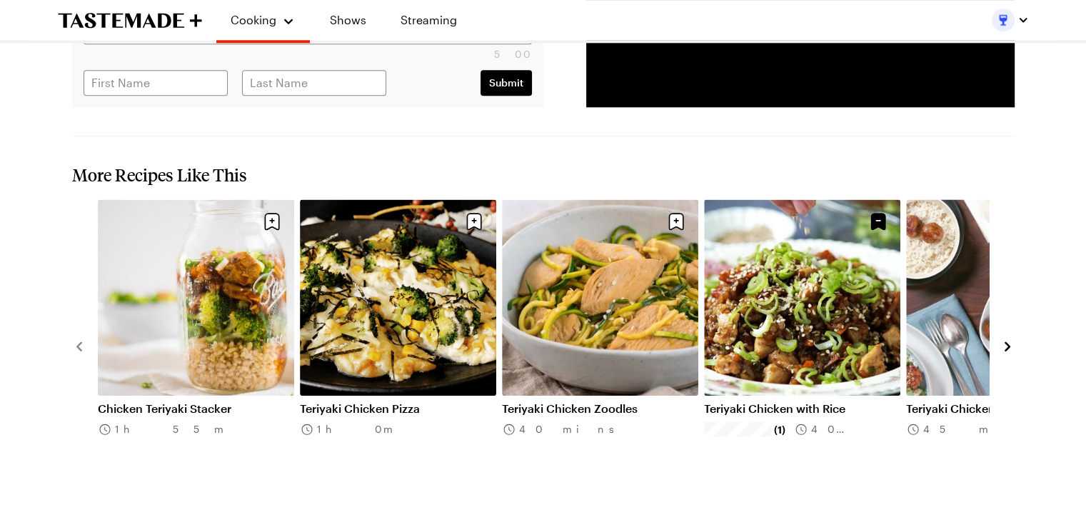
click at [1005, 339] on icon "navigate to next item" at bounding box center [1007, 346] width 14 height 14
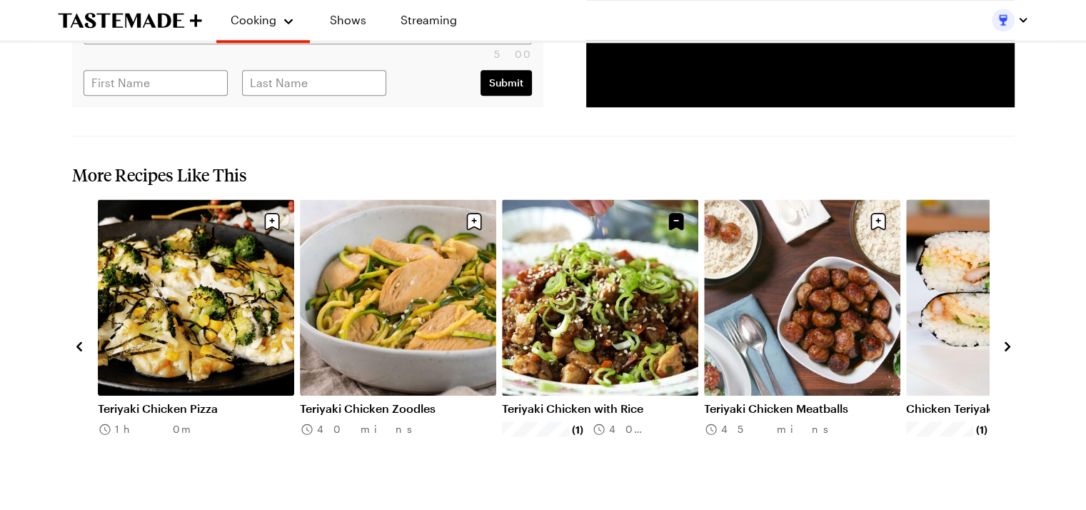
click at [1005, 339] on icon "navigate to next item" at bounding box center [1007, 346] width 14 height 14
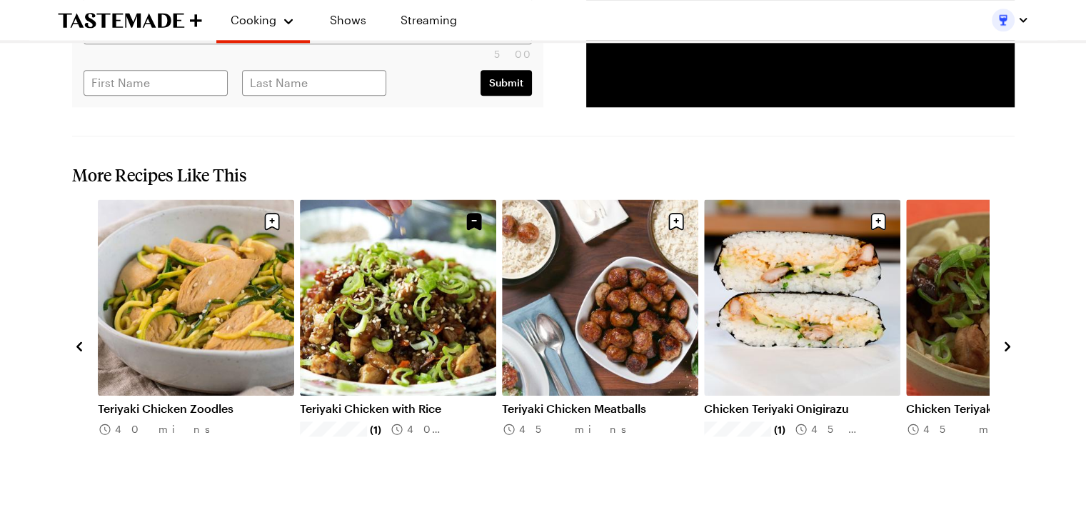
click at [1005, 339] on icon "navigate to next item" at bounding box center [1007, 346] width 14 height 14
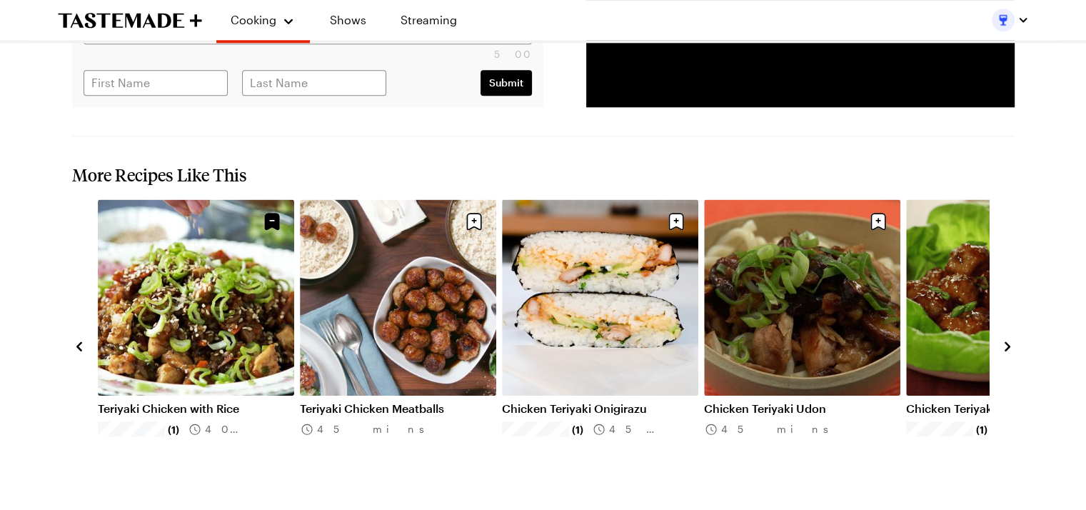
click at [1005, 339] on icon "navigate to next item" at bounding box center [1007, 346] width 14 height 14
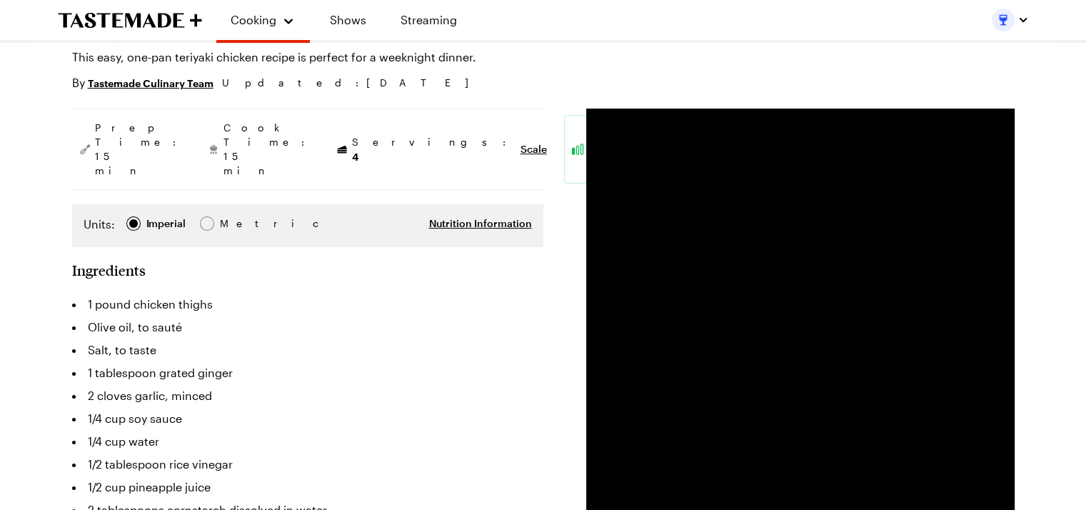
scroll to position [46, 0]
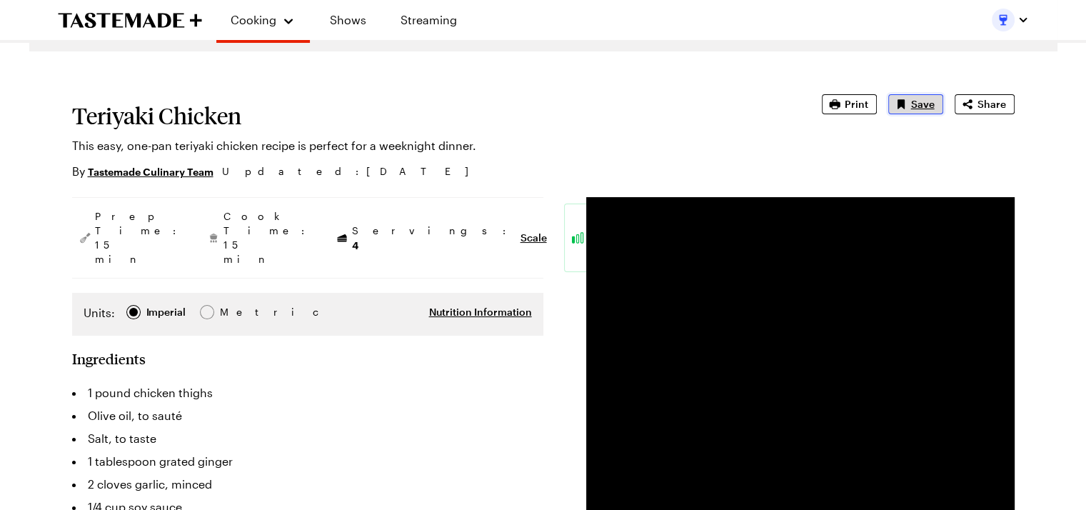
click at [913, 101] on span "Save" at bounding box center [923, 104] width 24 height 14
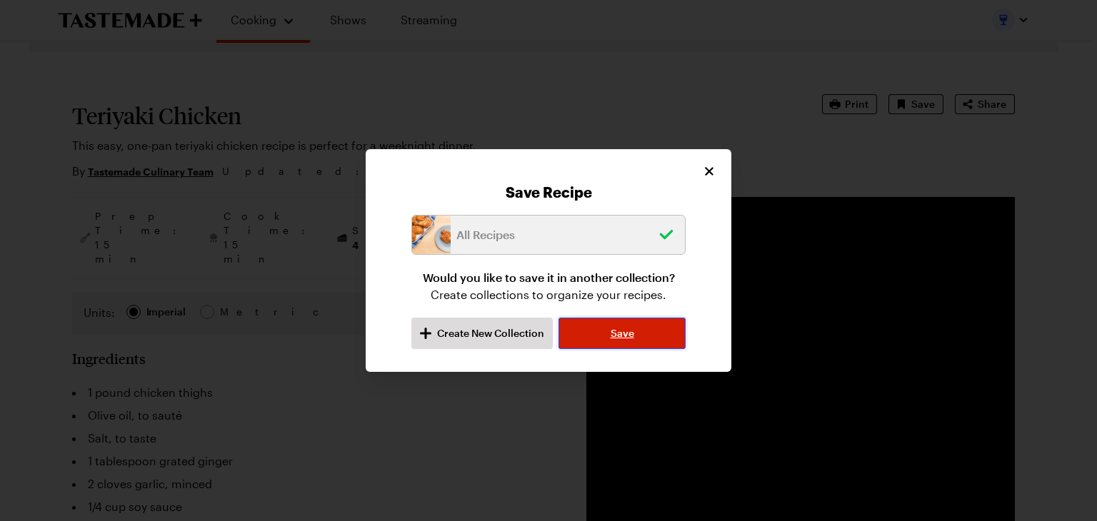
click at [621, 336] on span "Save" at bounding box center [623, 333] width 24 height 14
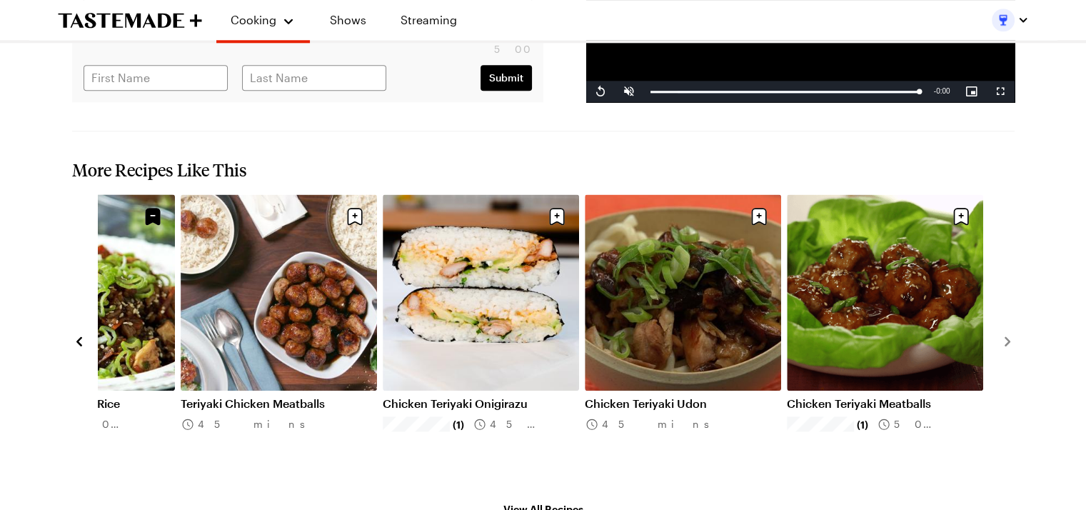
scroll to position [1577, 0]
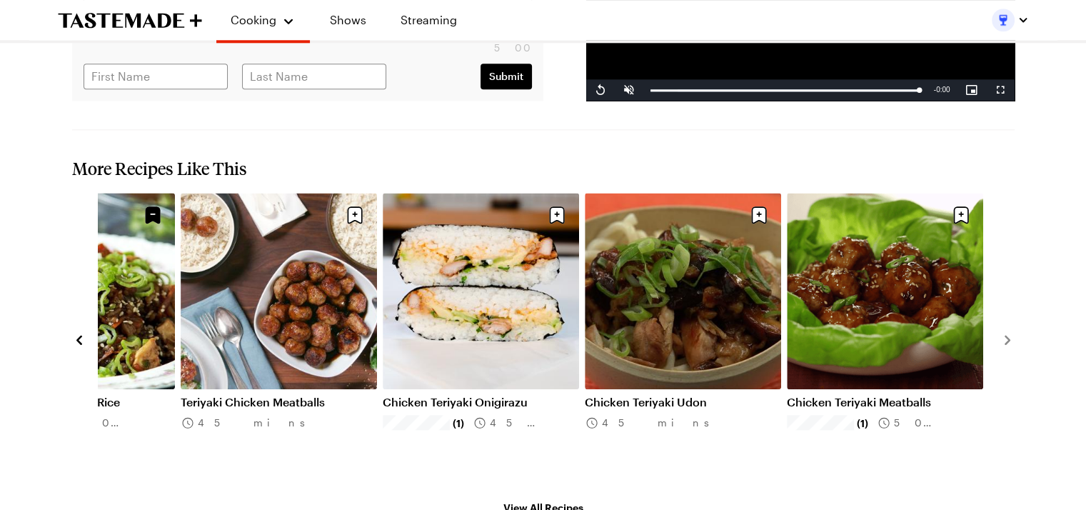
click at [79, 335] on icon "navigate to previous item" at bounding box center [79, 339] width 6 height 9
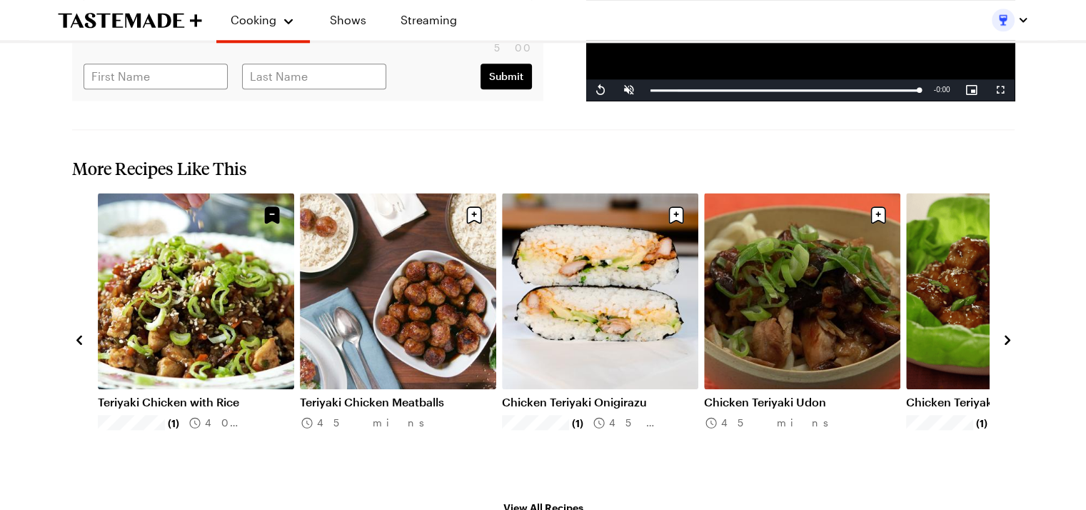
click at [79, 335] on icon "navigate to previous item" at bounding box center [79, 339] width 6 height 9
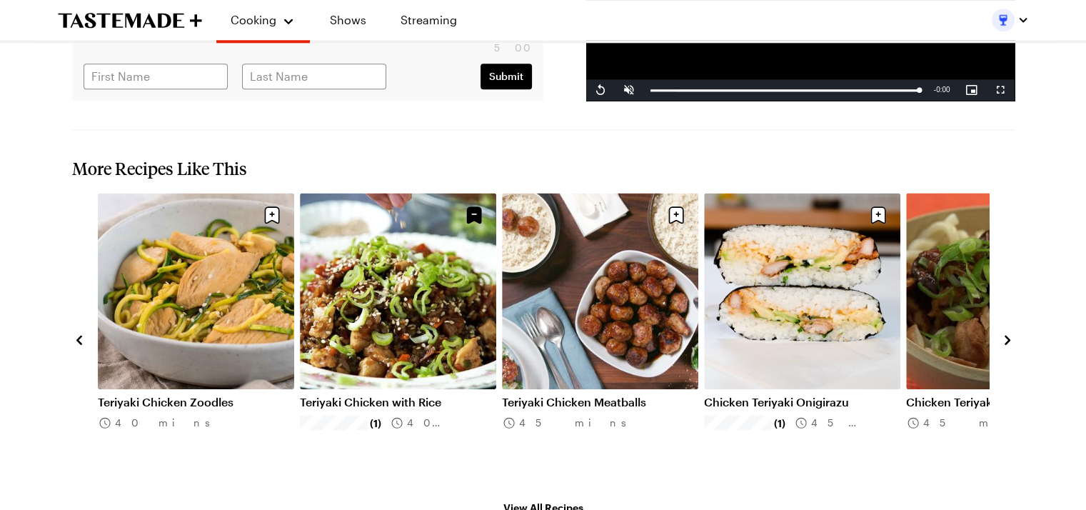
click at [361, 395] on link "Teriyaki Chicken with Rice" at bounding box center [398, 402] width 196 height 14
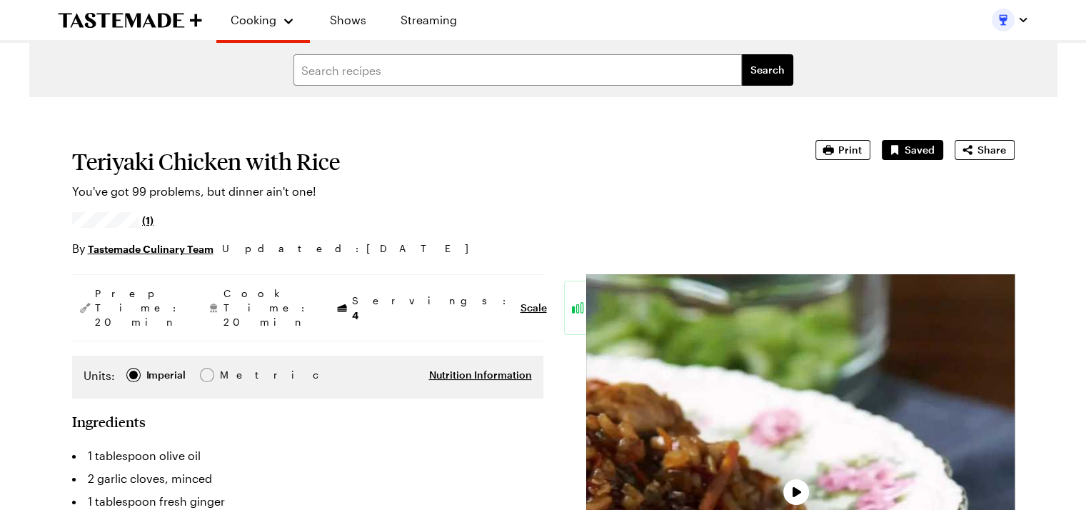
type textarea "x"
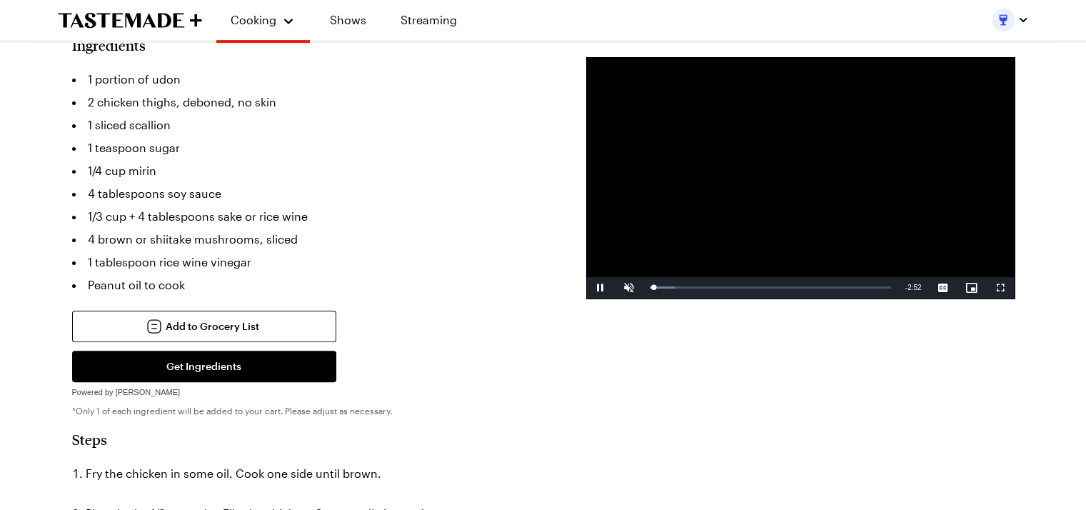
scroll to position [357, 0]
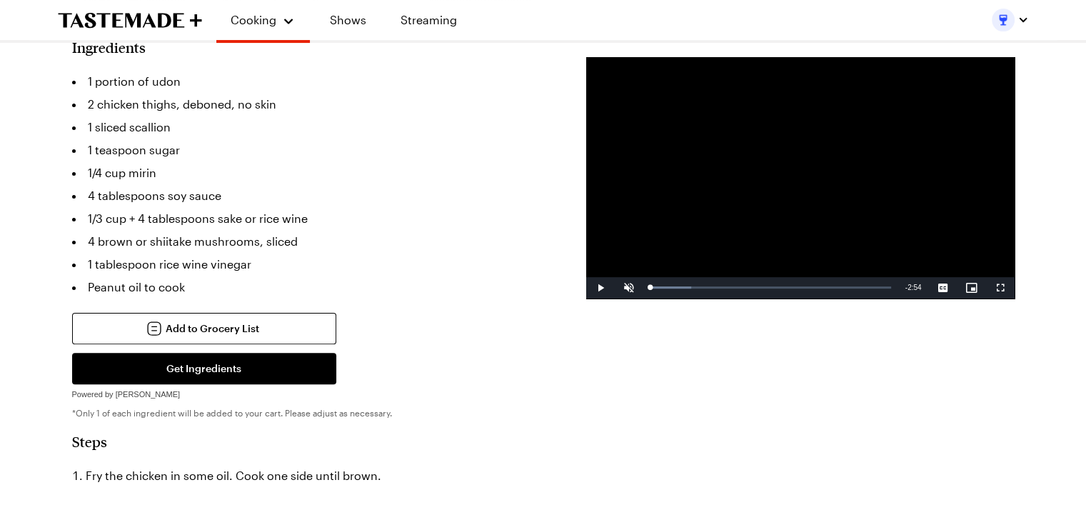
drag, startPoint x: 653, startPoint y: 288, endPoint x: 583, endPoint y: 288, distance: 70.7
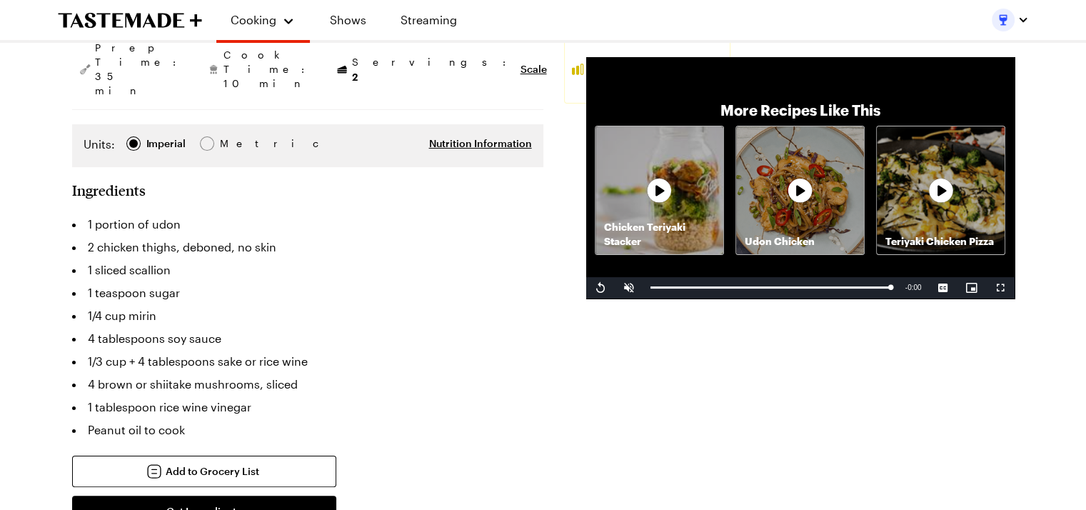
scroll to position [0, 0]
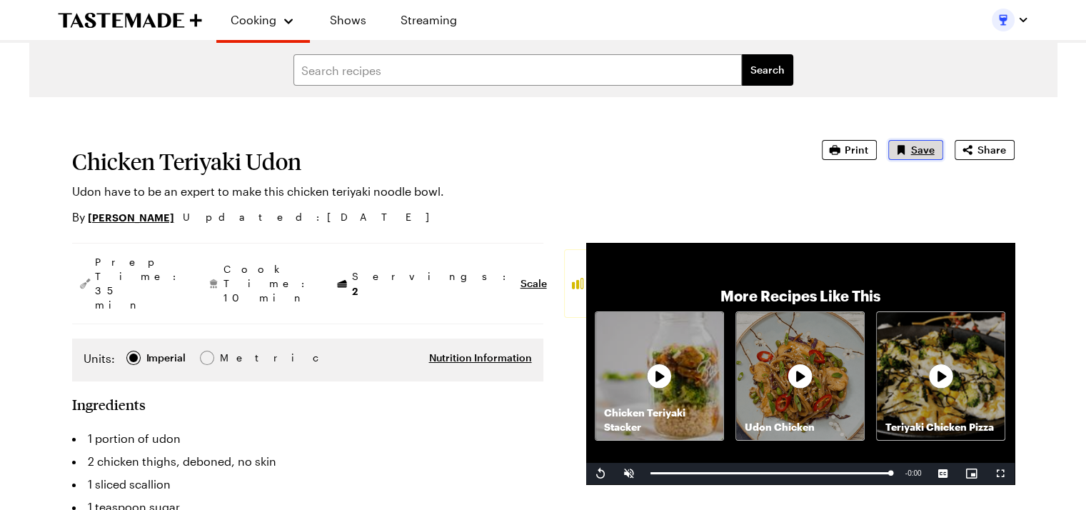
drag, startPoint x: 921, startPoint y: 152, endPoint x: 911, endPoint y: 155, distance: 10.4
click at [921, 152] on span "Save" at bounding box center [923, 150] width 24 height 14
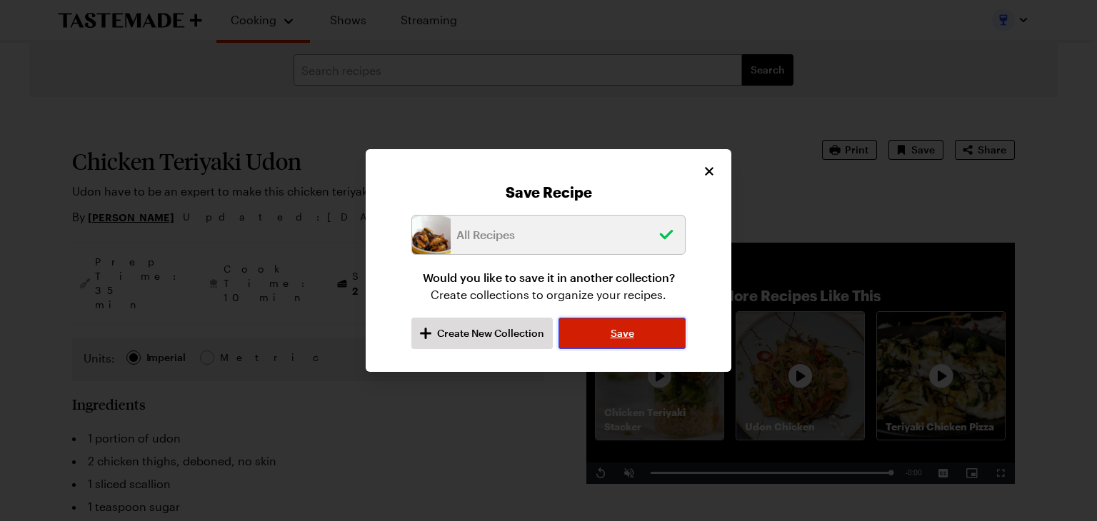
click at [626, 332] on span "Save" at bounding box center [623, 333] width 24 height 14
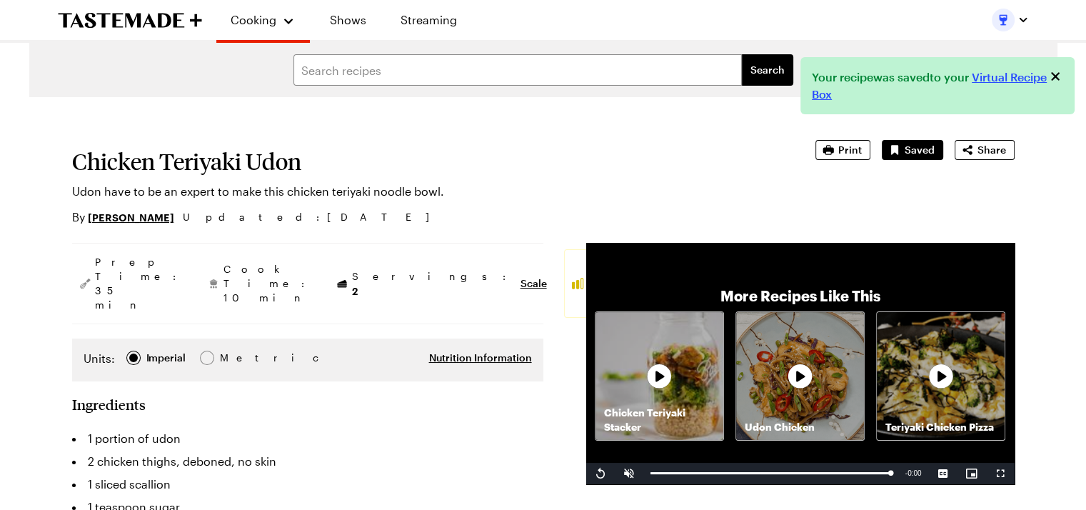
type textarea "x"
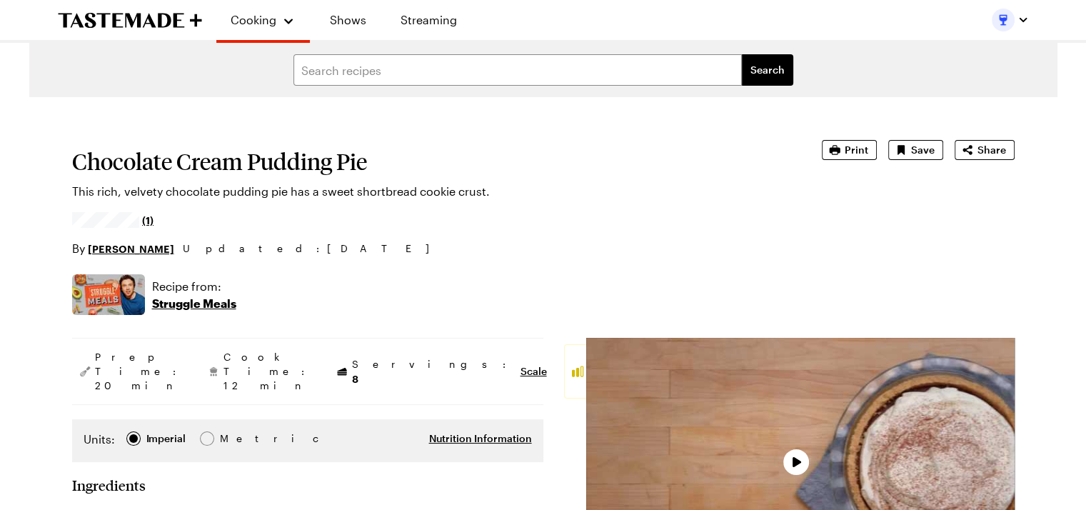
type textarea "x"
